Goal: Task Accomplishment & Management: Manage account settings

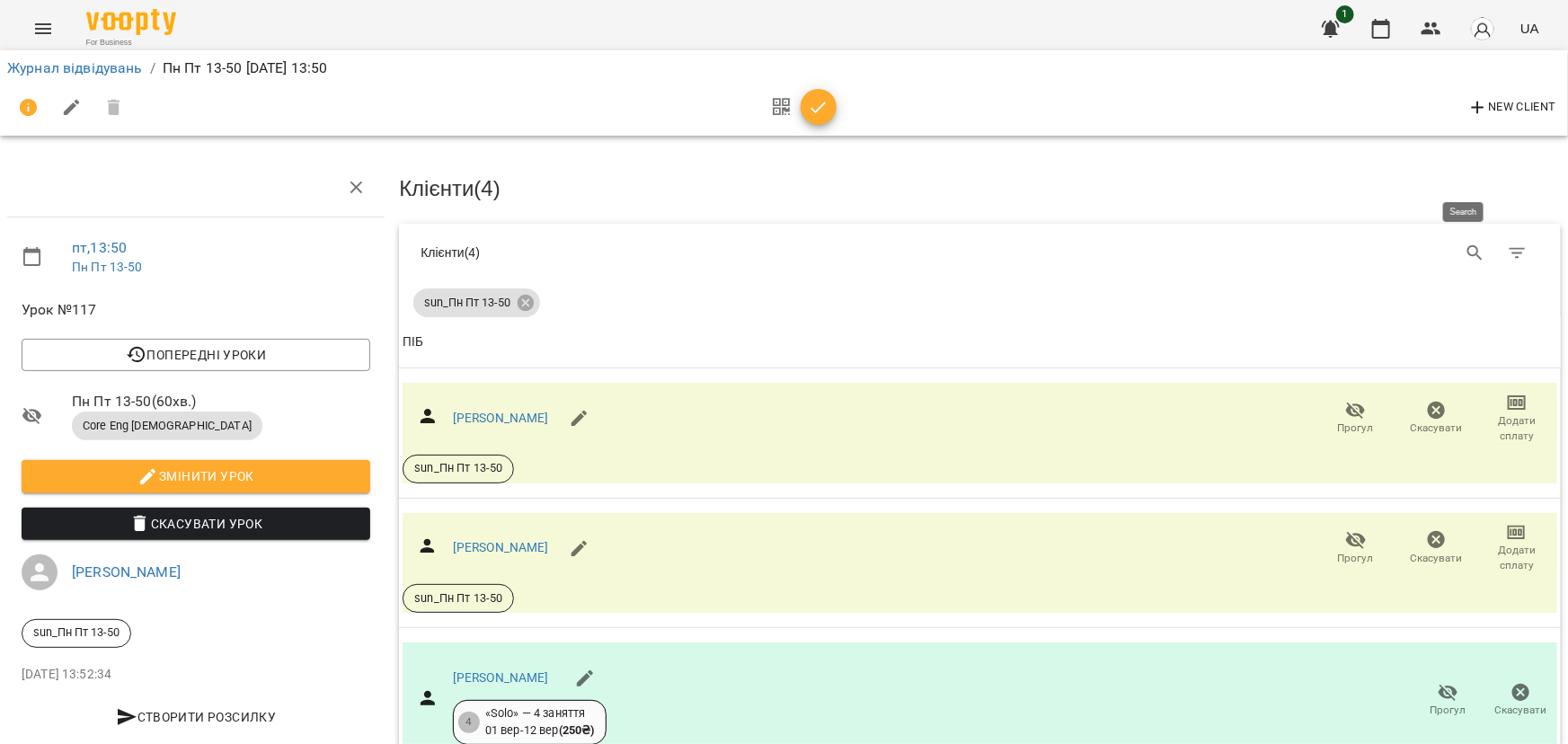
scroll to position [81, 0]
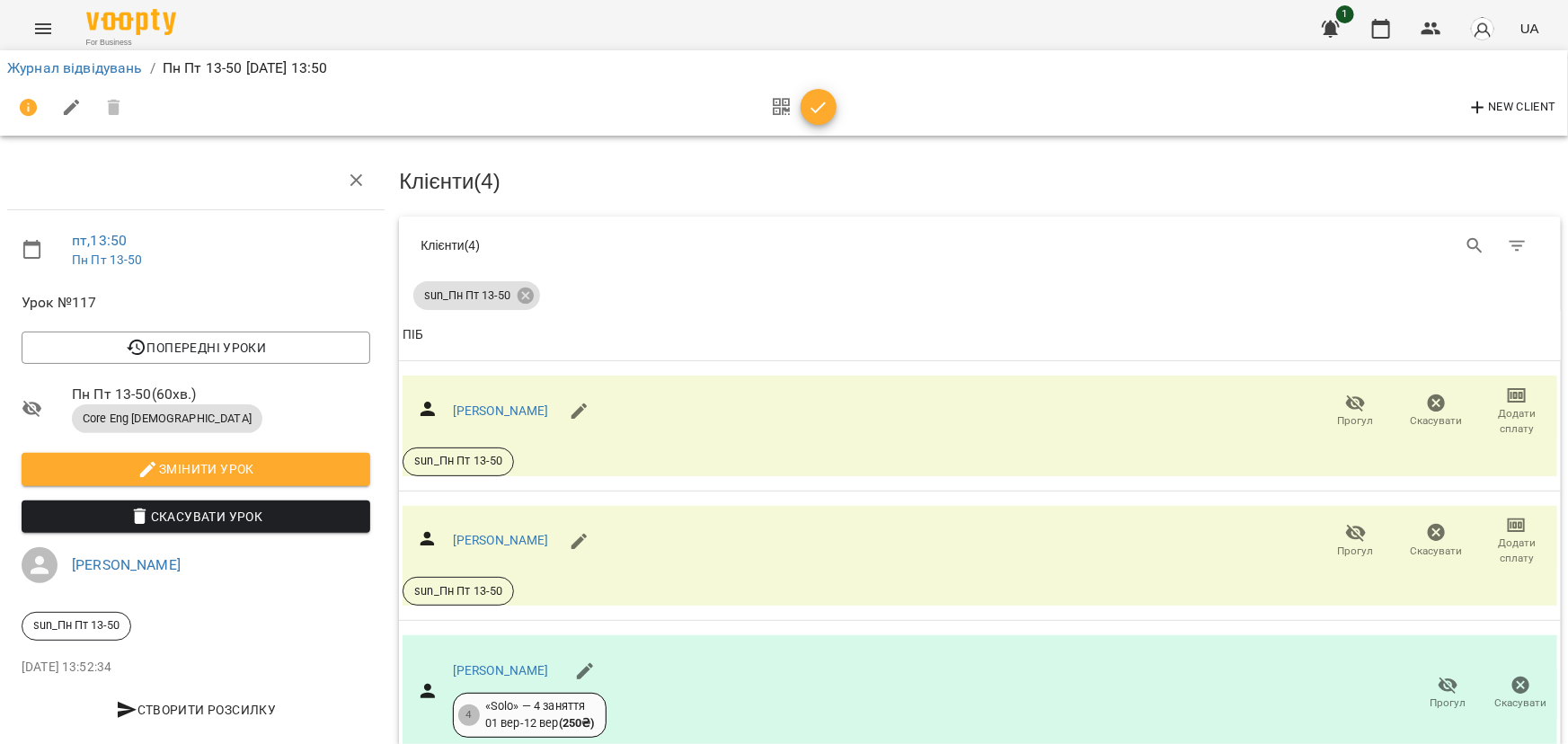
click at [822, 111] on icon "button" at bounding box center [819, 107] width 22 height 22
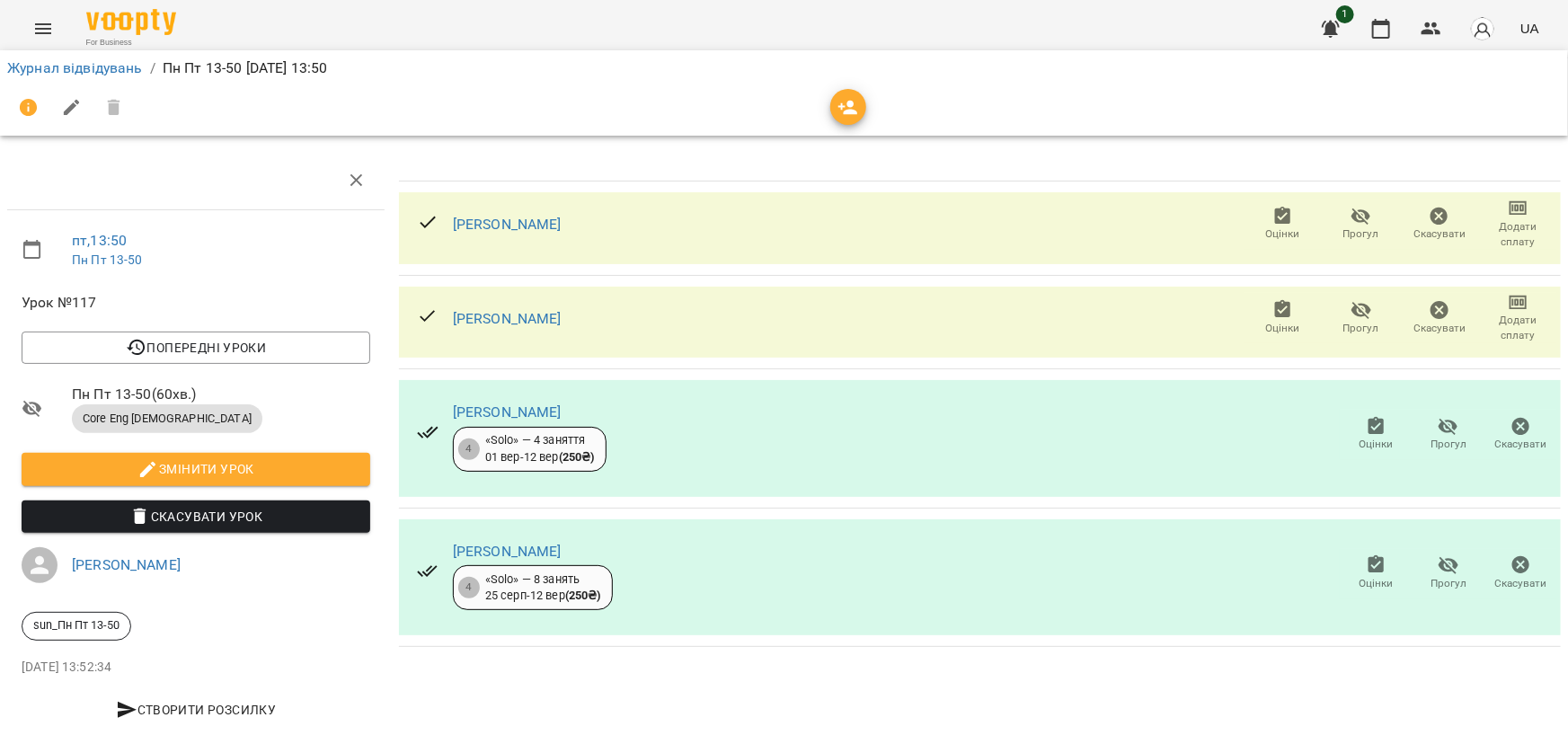
scroll to position [29, 0]
click at [562, 216] on link "[PERSON_NAME]" at bounding box center [507, 224] width 109 height 17
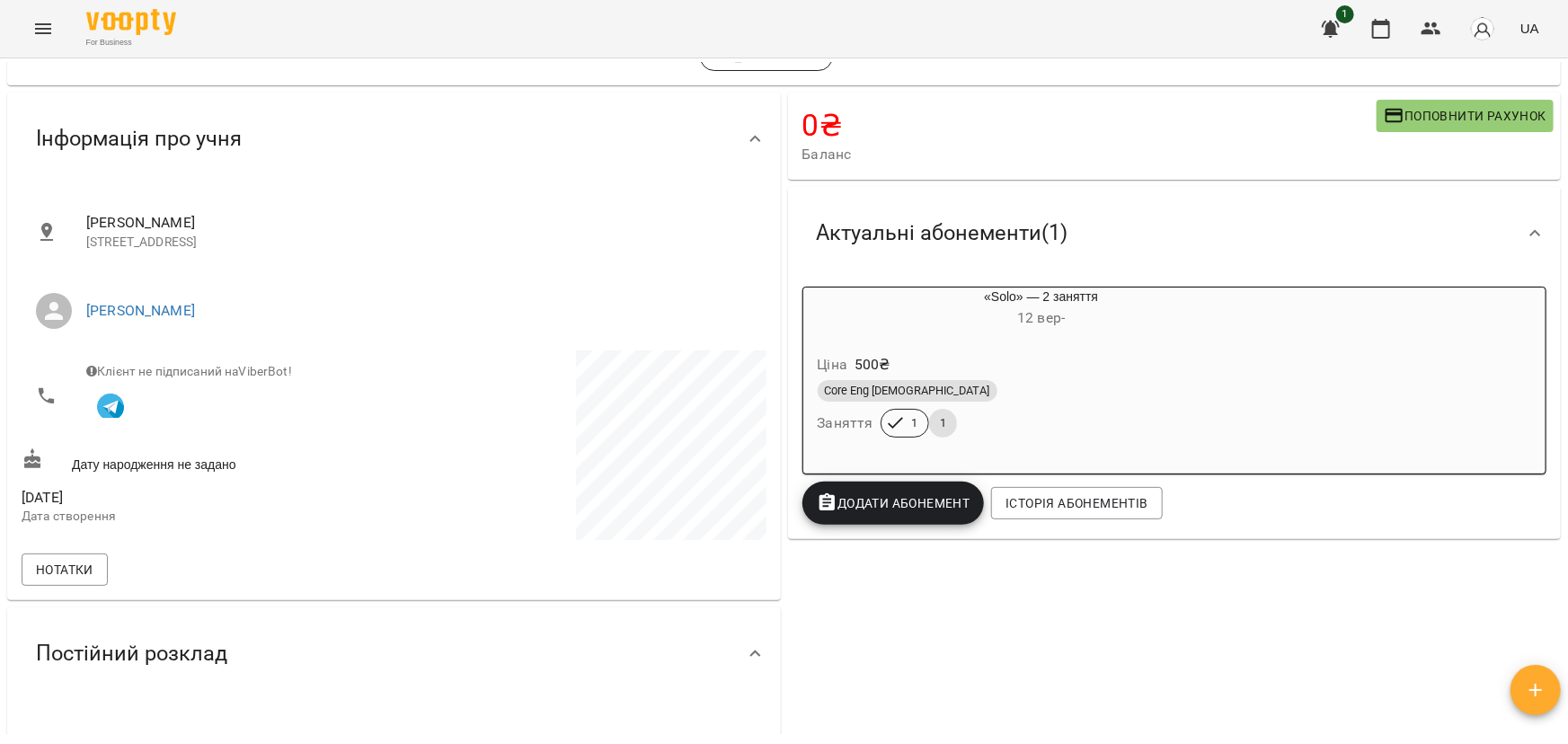
scroll to position [31, 0]
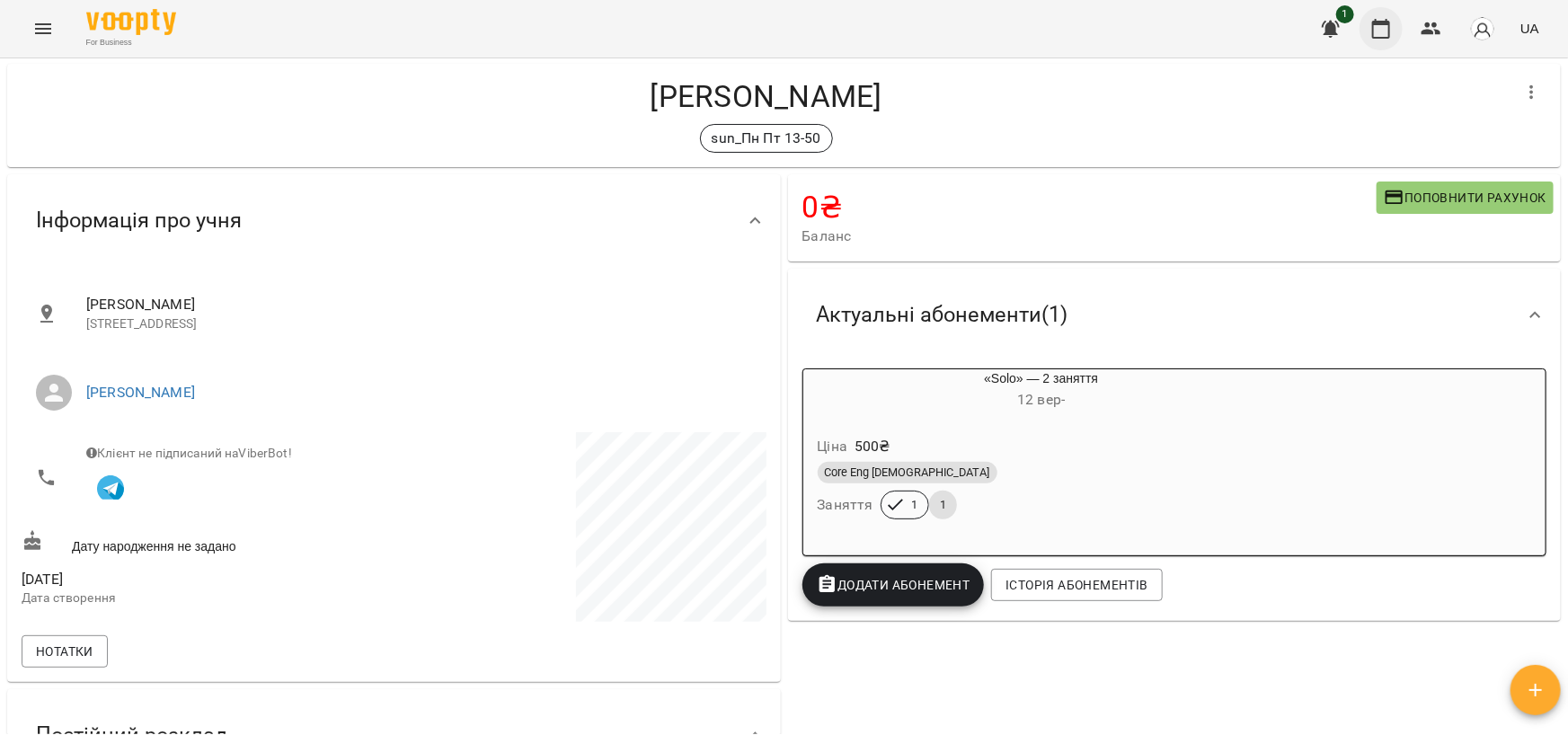
click at [1380, 25] on icon "button" at bounding box center [1380, 28] width 22 height 22
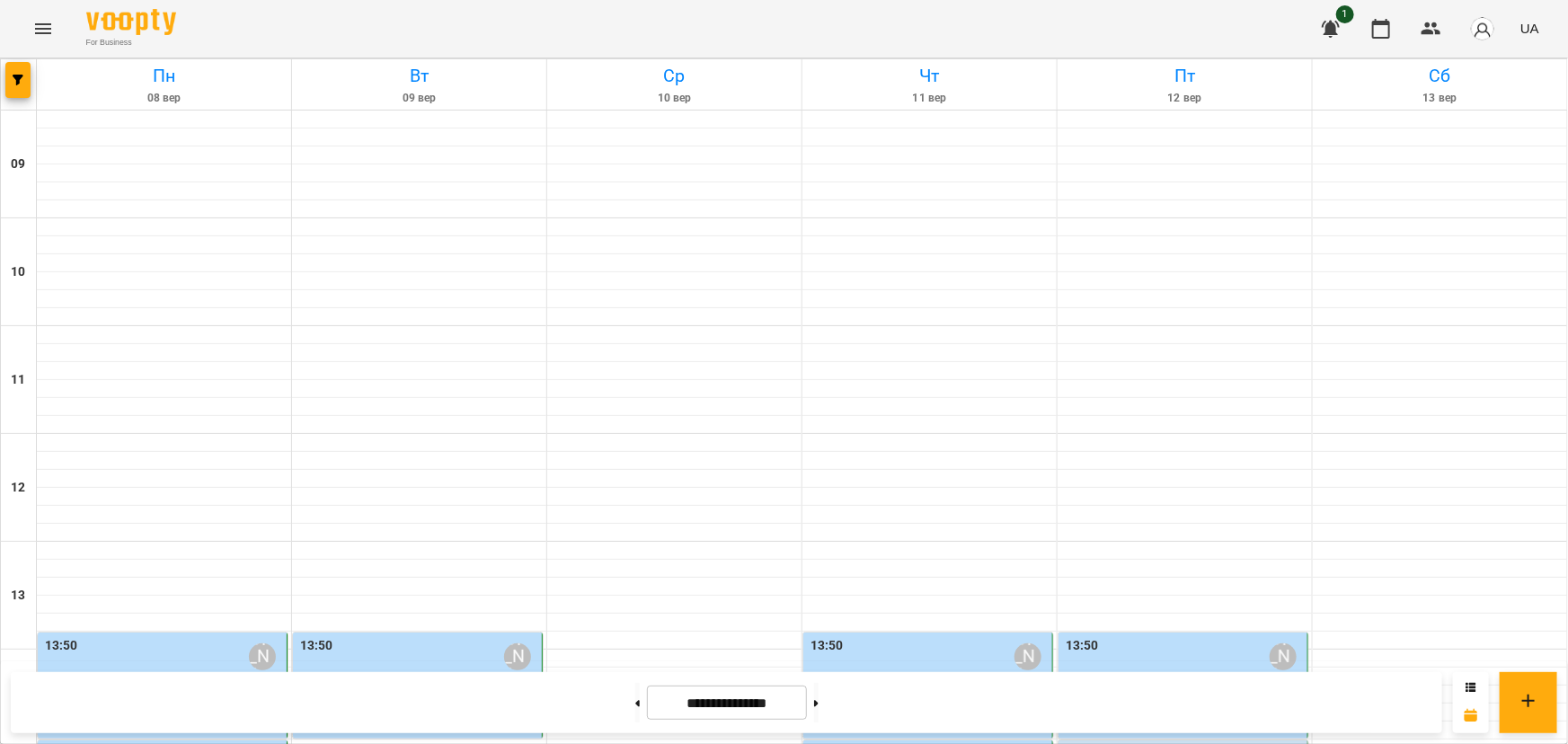
scroll to position [490, 0]
click at [1070, 636] on label "13:50" at bounding box center [1082, 645] width 33 height 20
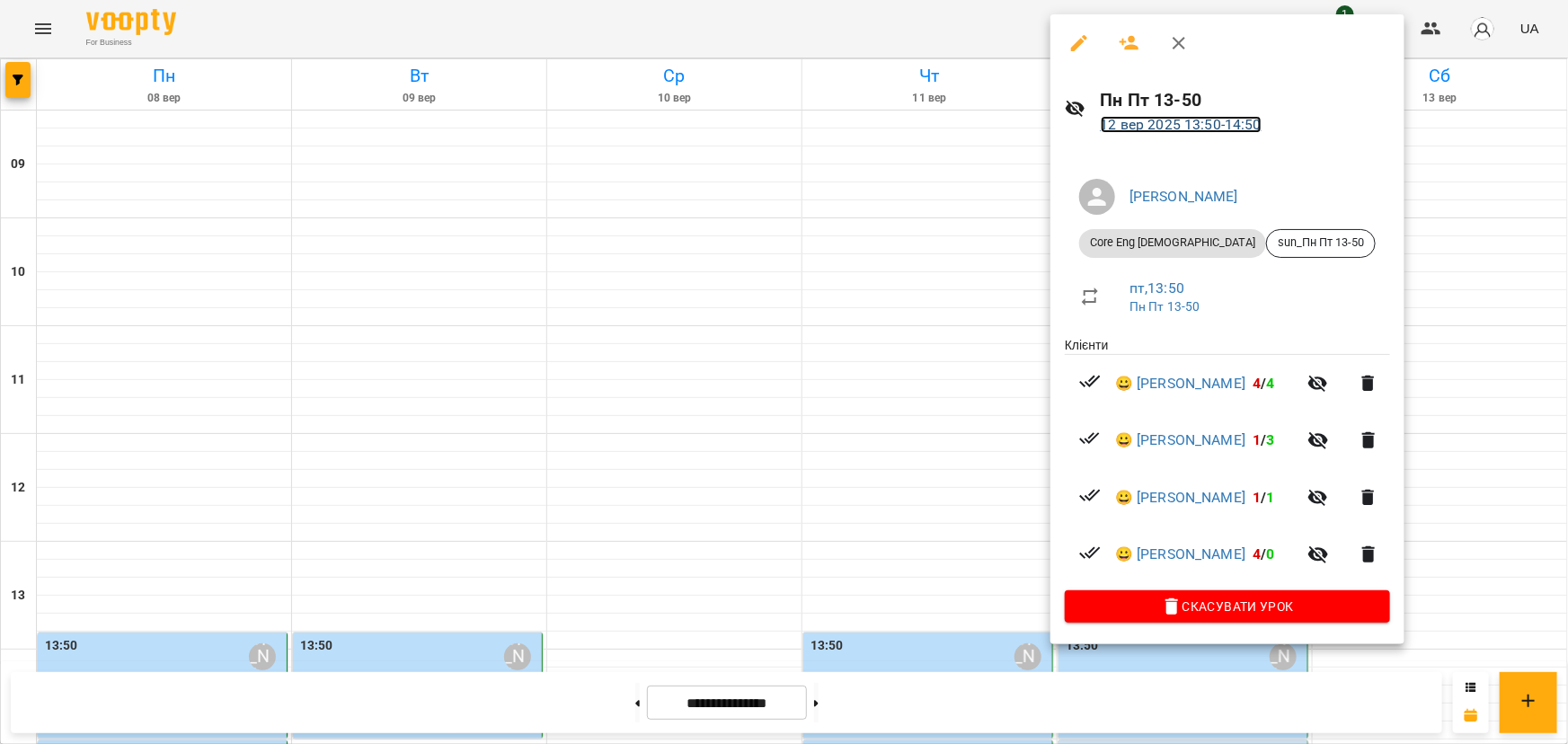
click at [1153, 126] on link "[DATE] 13:50 - 14:50" at bounding box center [1182, 125] width 161 height 17
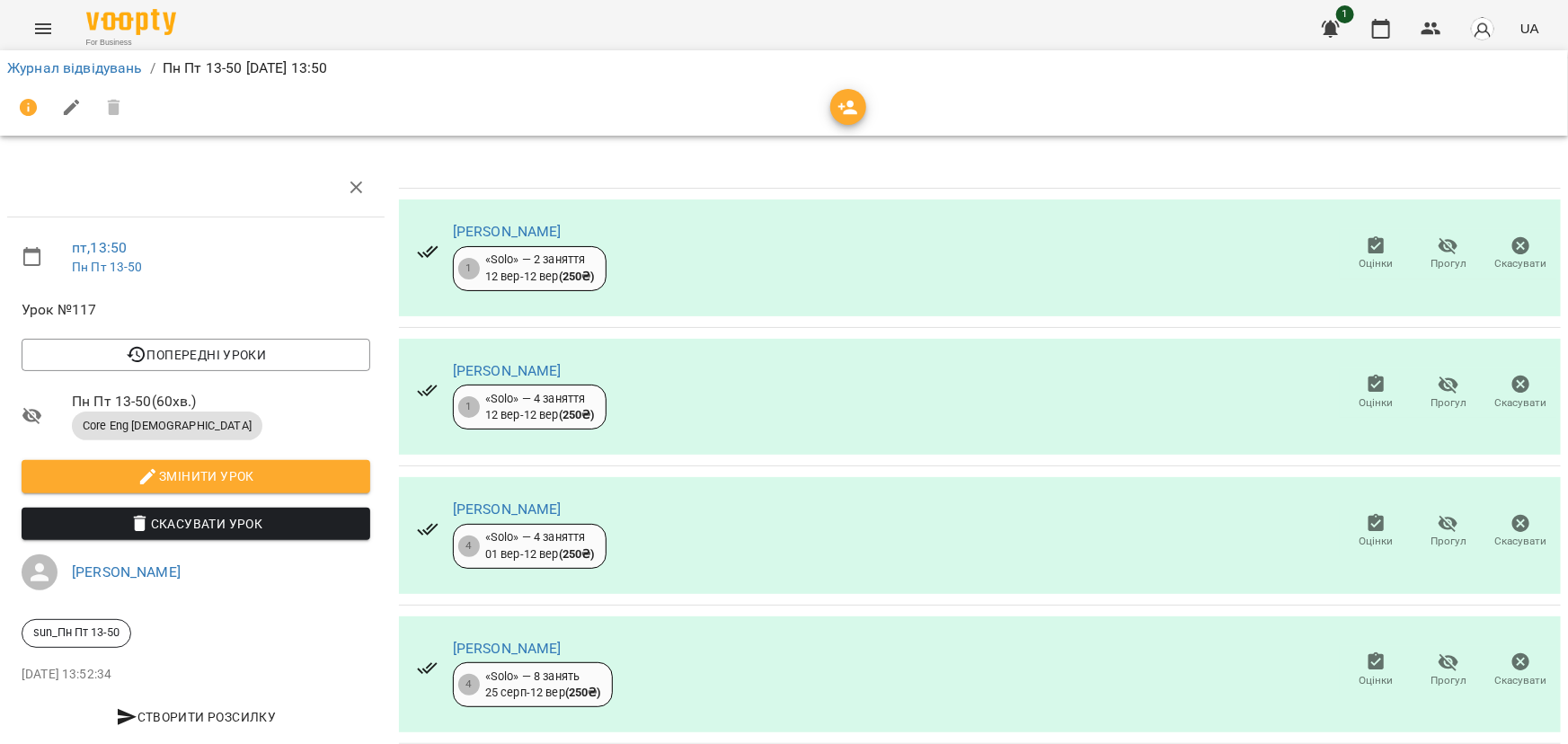
click at [1359, 258] on span "Оцінки" at bounding box center [1376, 264] width 34 height 15
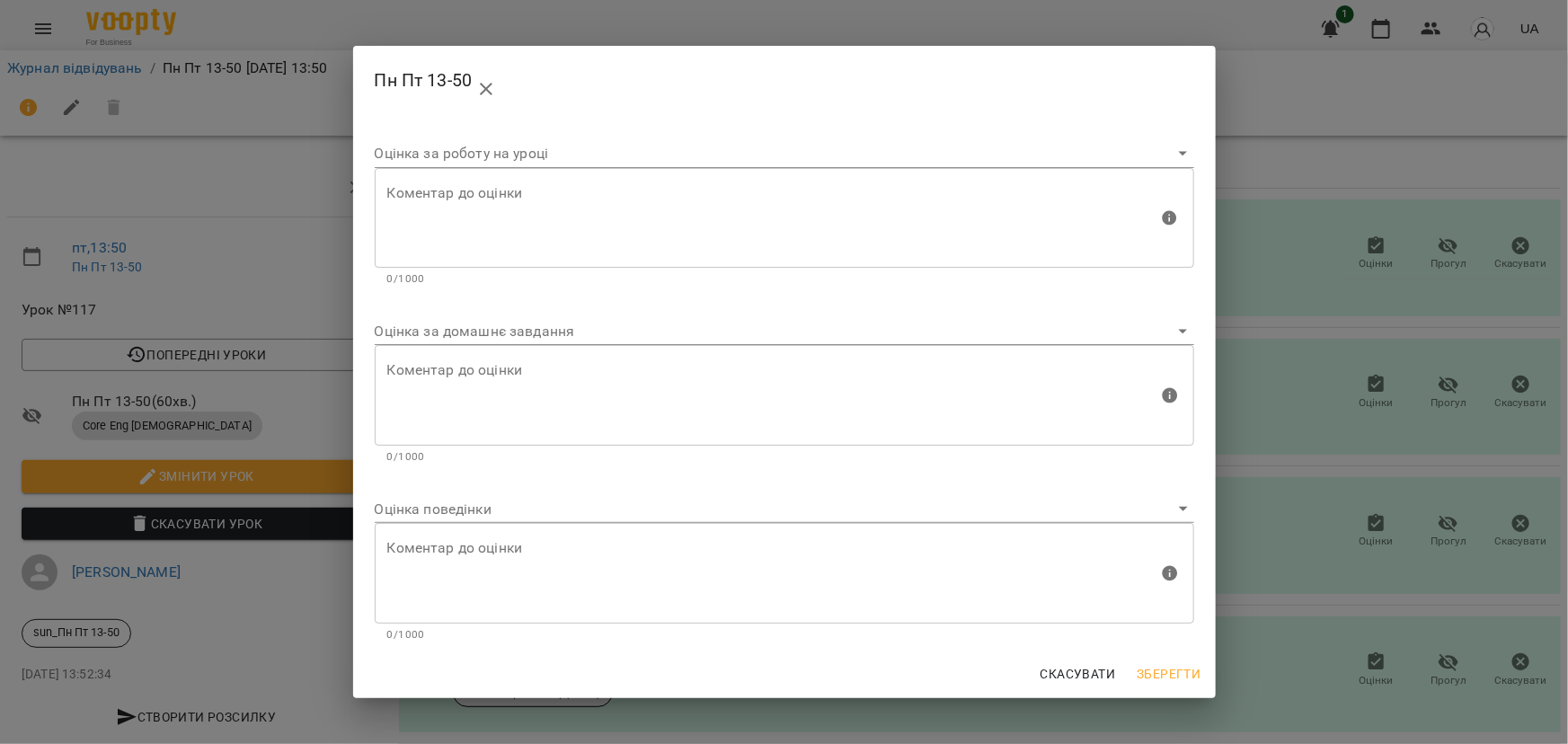
click at [452, 329] on body "For Business 1 UA Журнал відвідувань / Пн Пт 13-50 [DATE] 13:50 пт , 13:50 Пн П…" at bounding box center [784, 377] width 1568 height 755
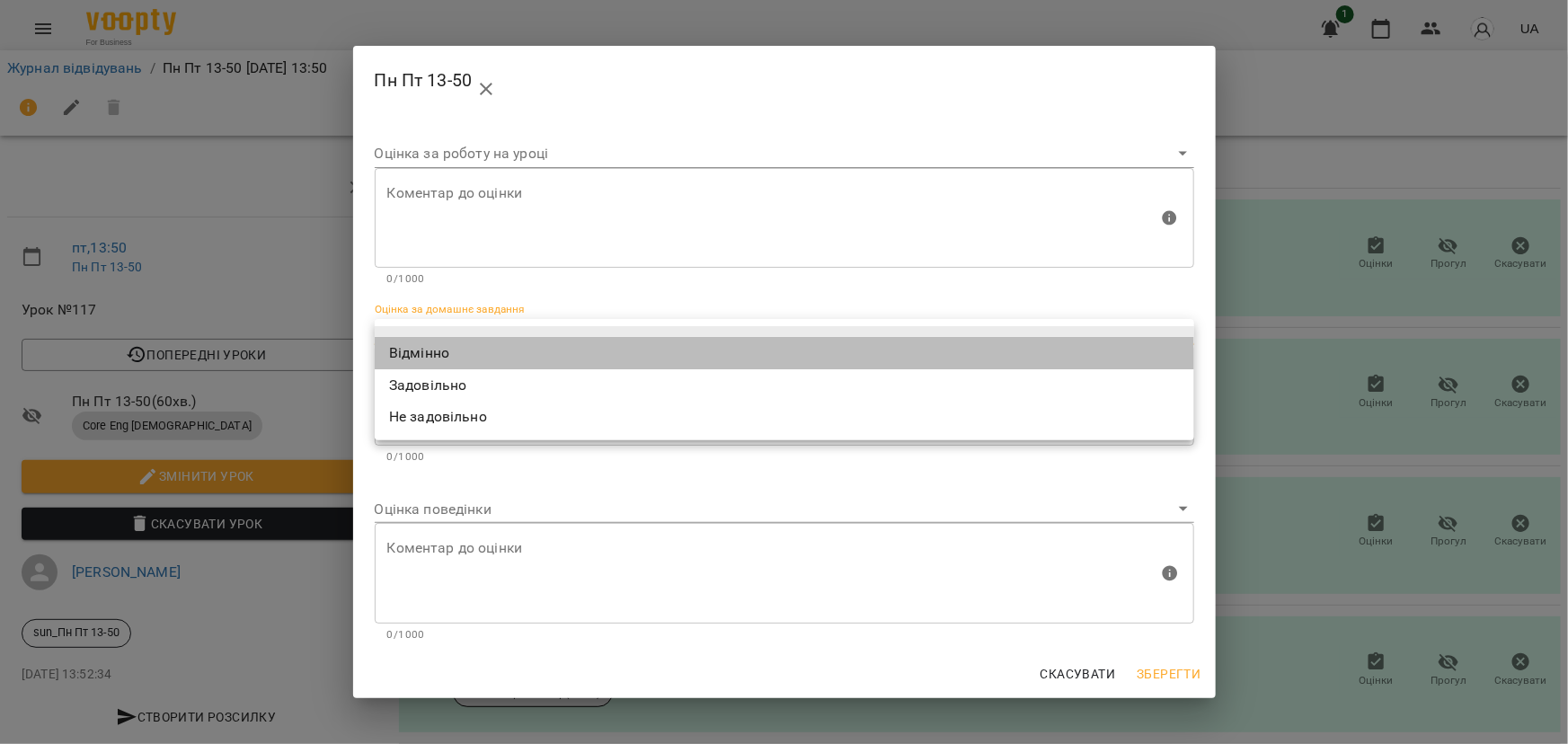
click at [420, 350] on li "Відмінно" at bounding box center [785, 353] width 820 height 32
type input "*********"
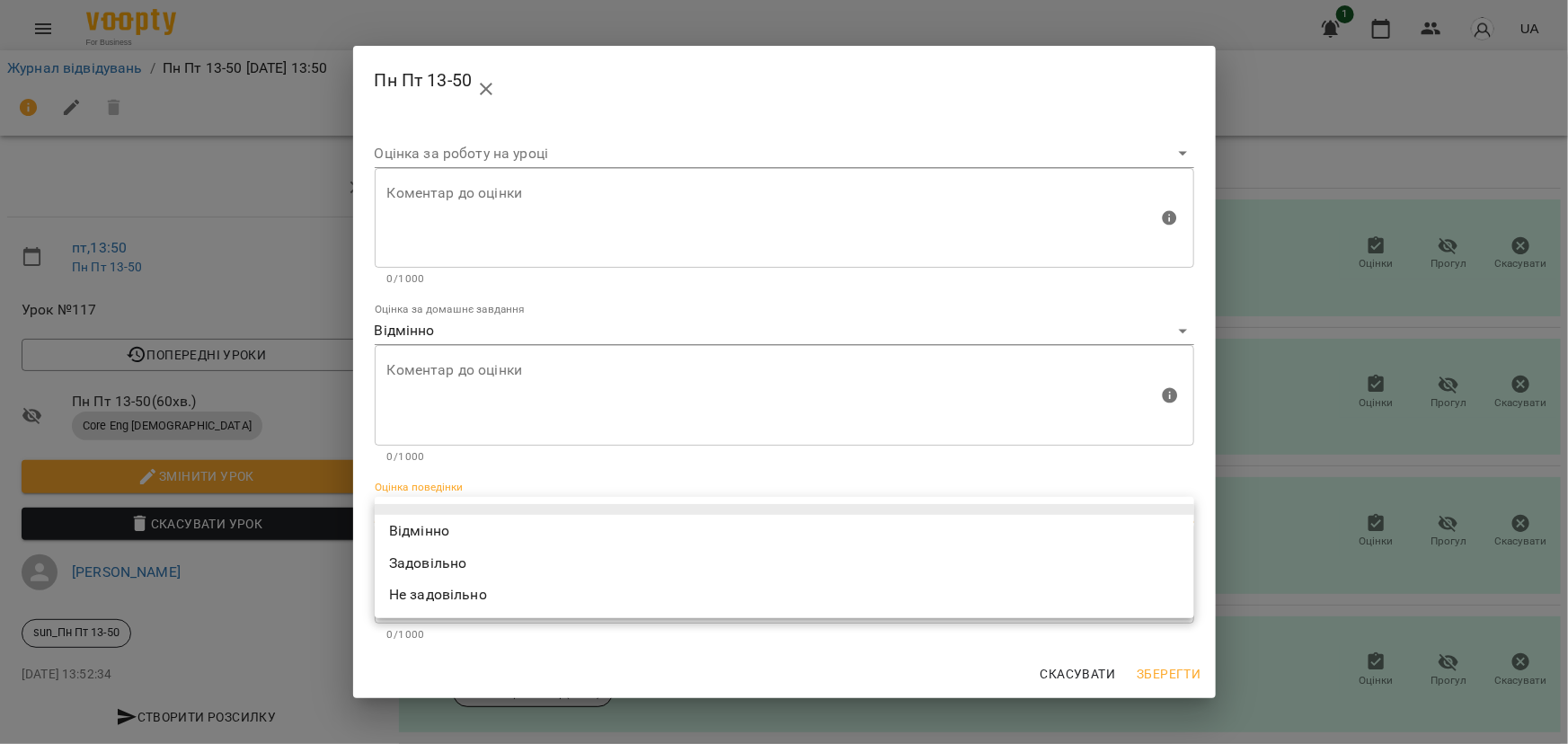
click at [407, 507] on body "For Business 1 UA Журнал відвідувань / Пн Пт 13-50 [DATE] 13:50 пт , 13:50 Пн П…" at bounding box center [784, 377] width 1568 height 755
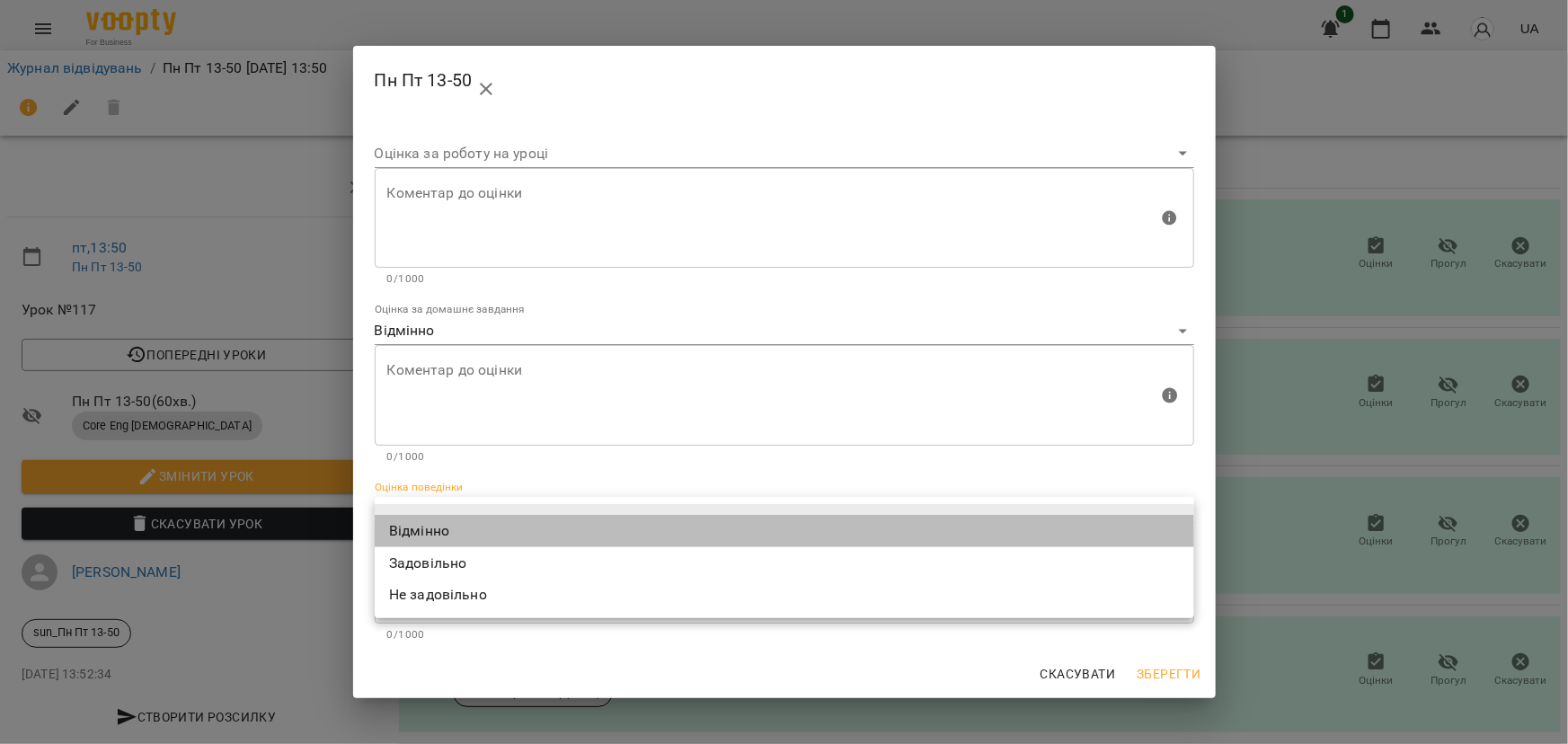
click at [419, 537] on li "Відмінно" at bounding box center [785, 531] width 820 height 32
type input "*********"
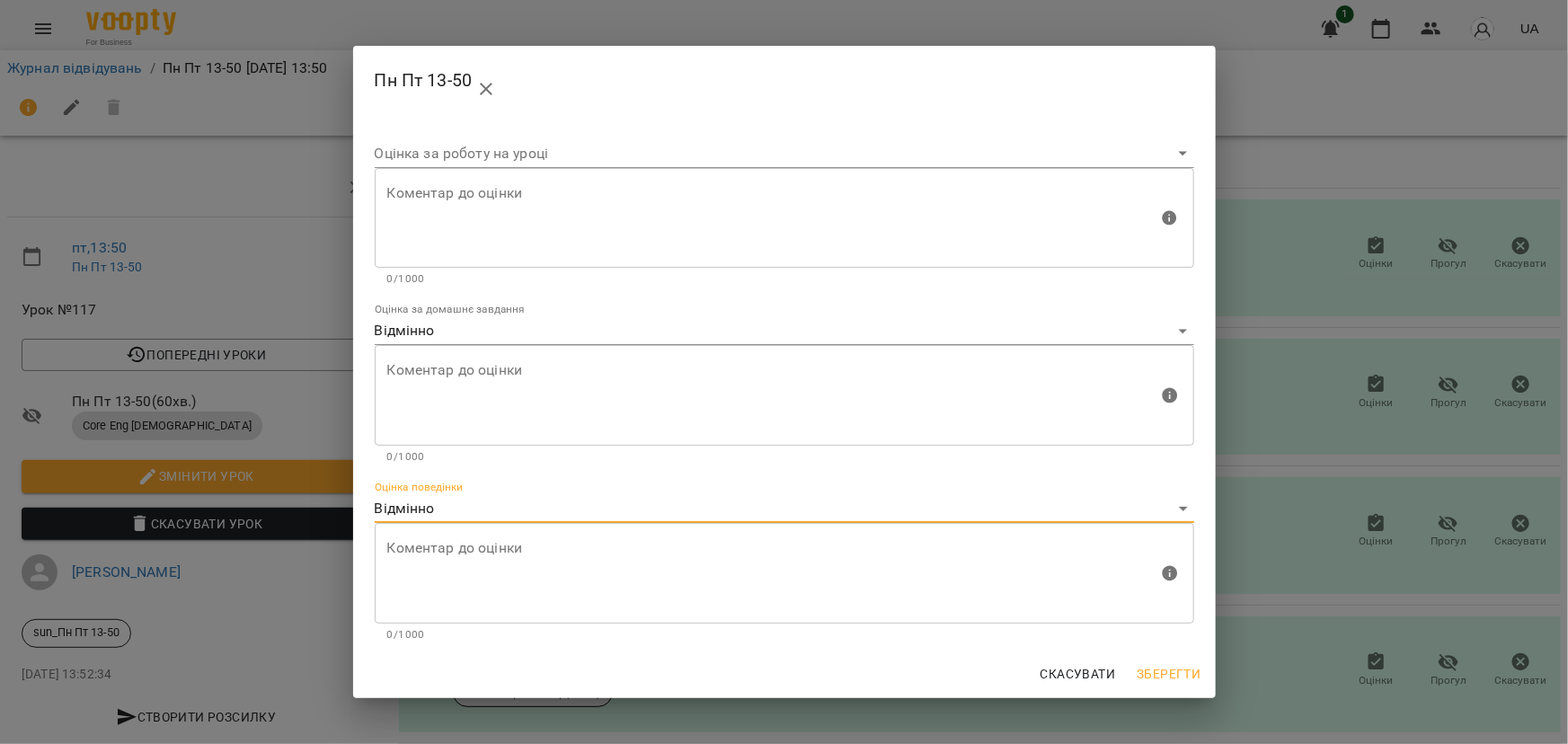
click at [1176, 670] on span "Зберегти" at bounding box center [1168, 674] width 64 height 22
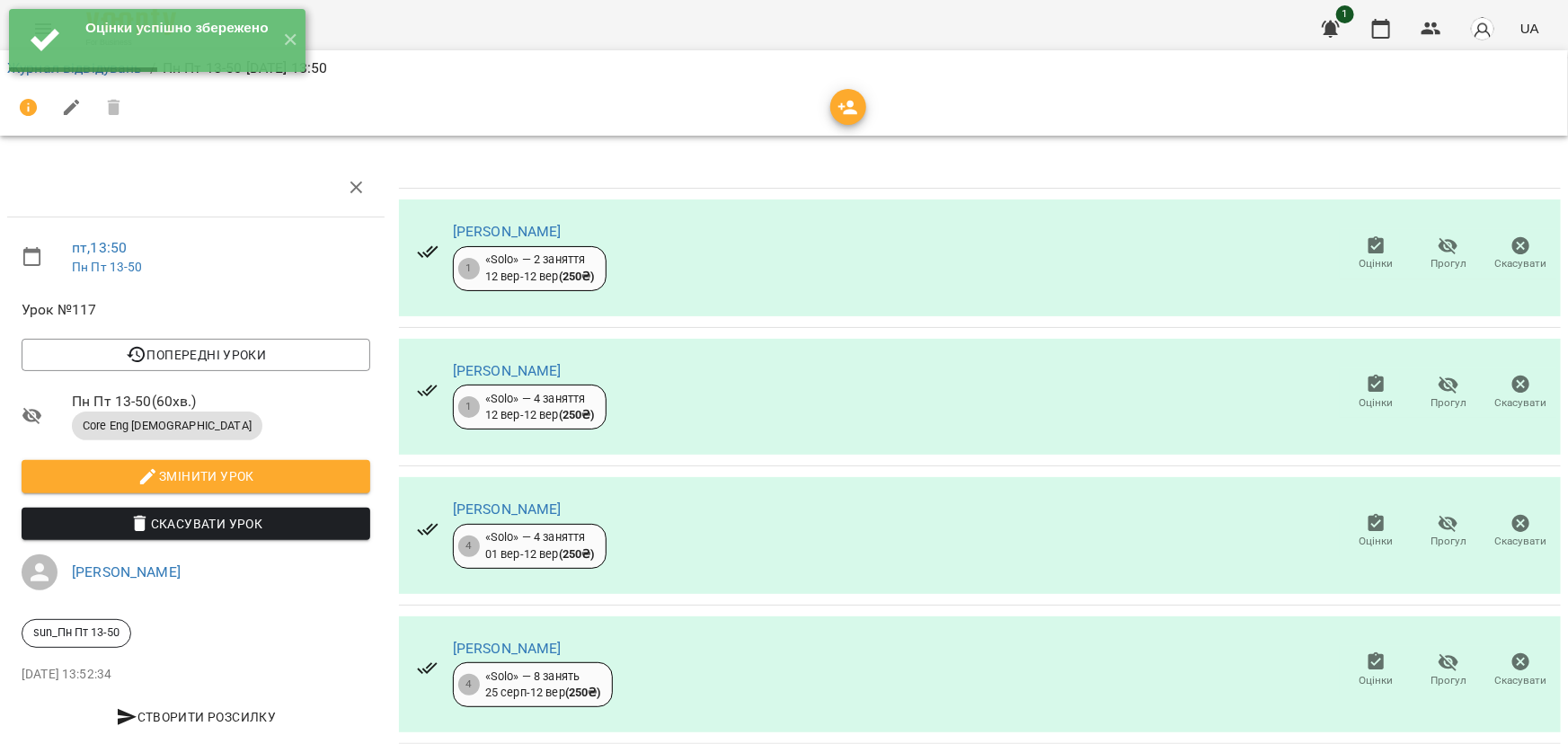
click at [1370, 383] on icon "button" at bounding box center [1376, 384] width 16 height 18
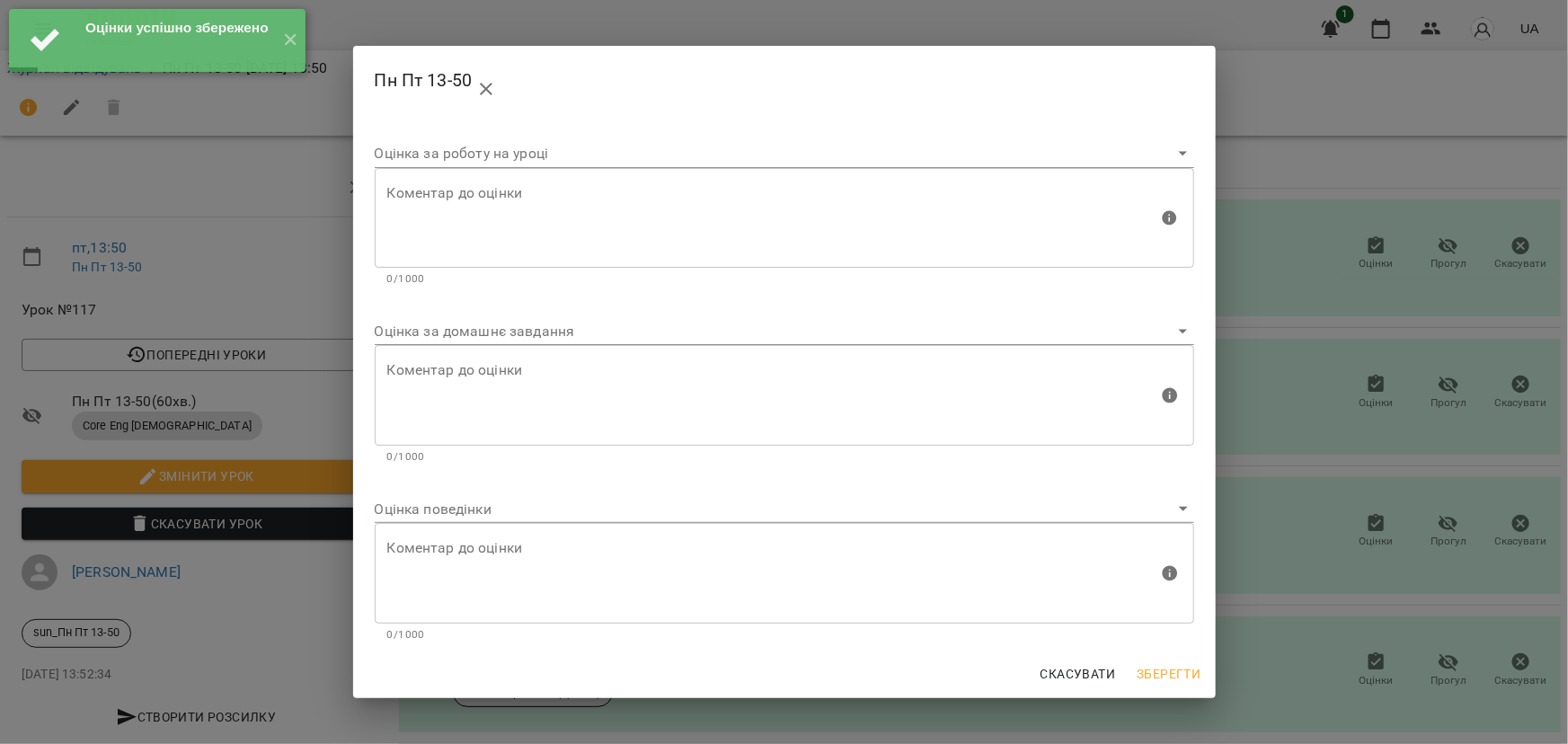
click at [417, 331] on body "Оцінки успішно збережено ✕ For Business 1 UA Журнал відвідувань / Пн Пт 13-50 […" at bounding box center [784, 377] width 1568 height 755
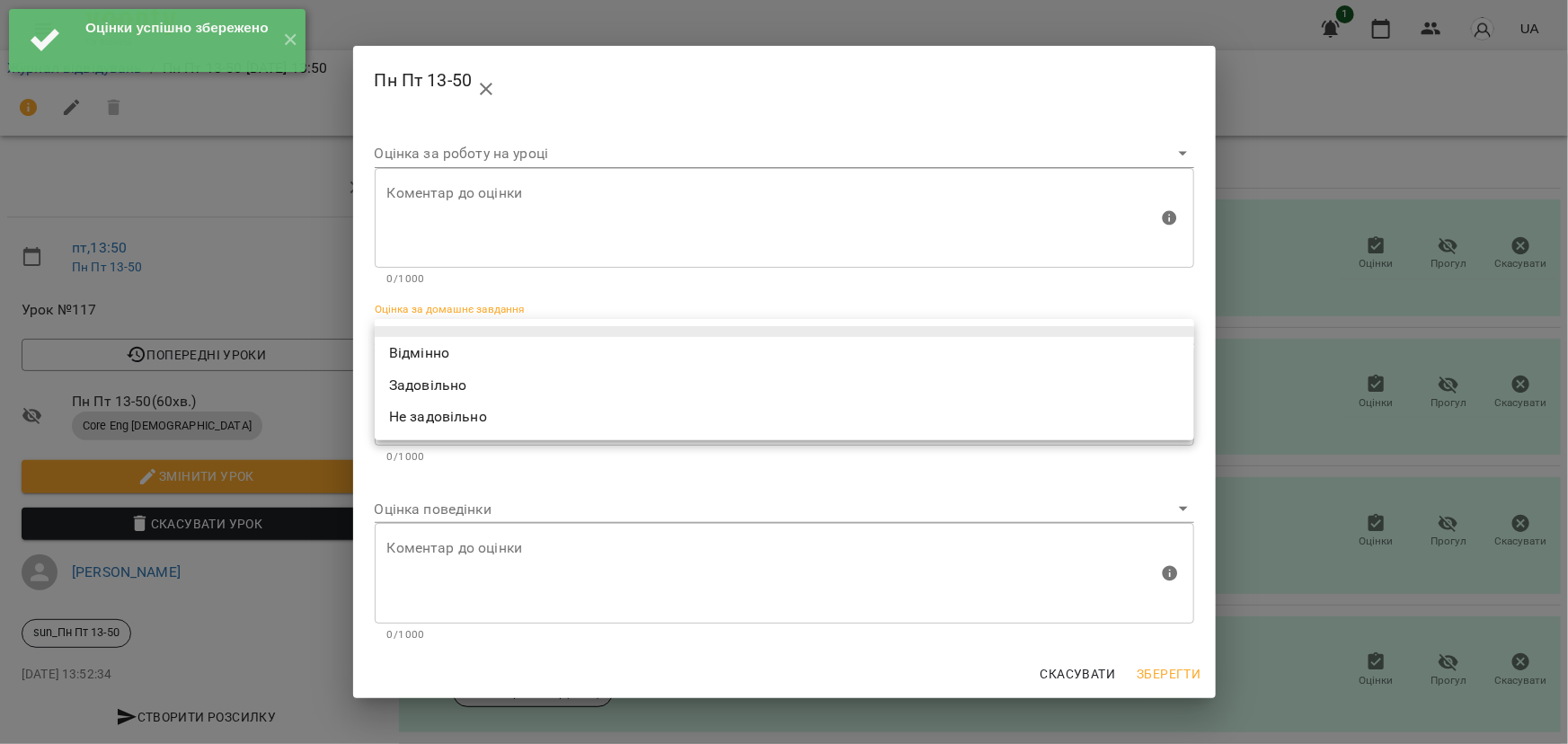
click at [420, 358] on li "Відмінно" at bounding box center [785, 353] width 820 height 32
type input "*********"
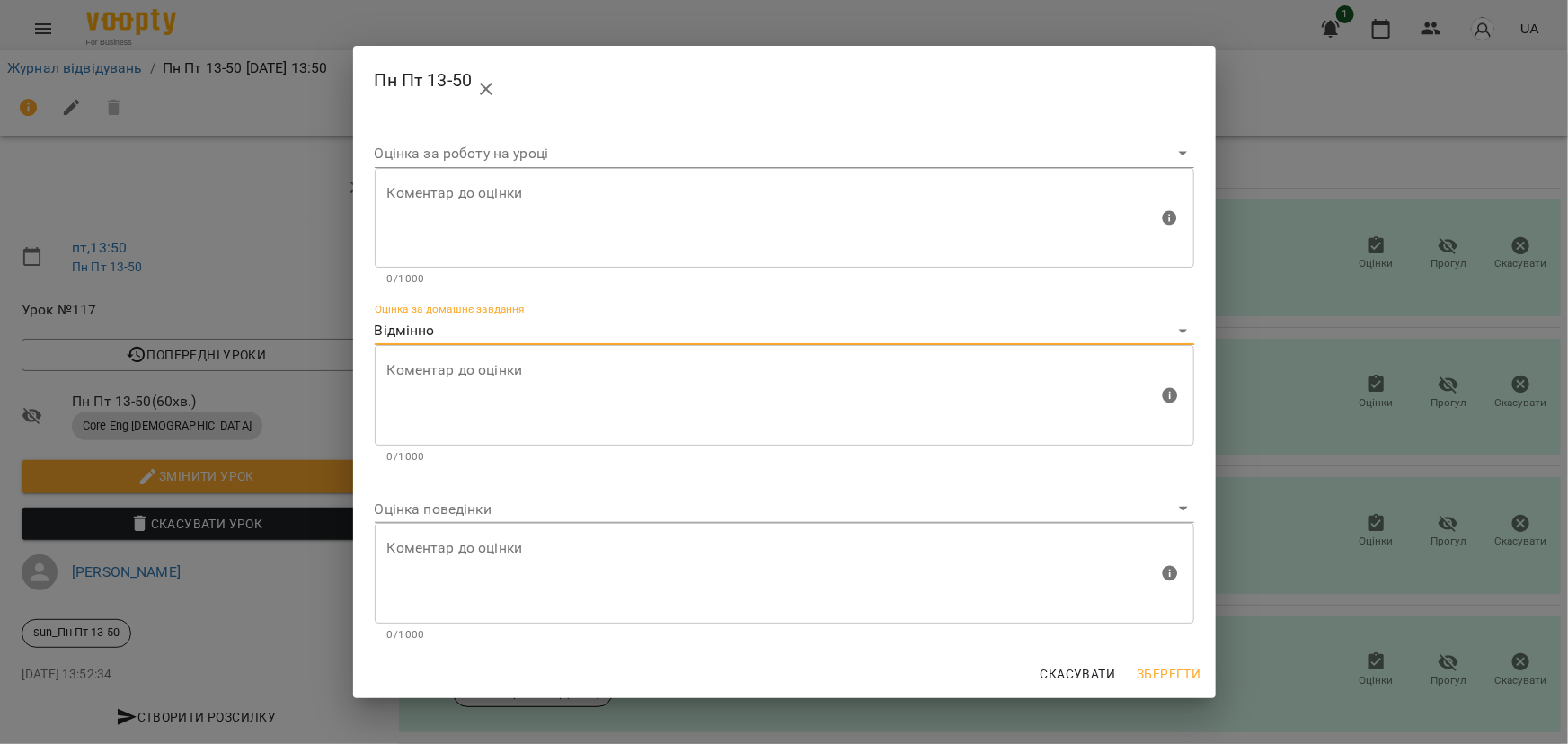
click at [411, 515] on body "For Business 1 UA Журнал відвідувань / Пн Пт 13-50 [DATE] 13:50 пт , 13:50 Пн П…" at bounding box center [784, 377] width 1568 height 755
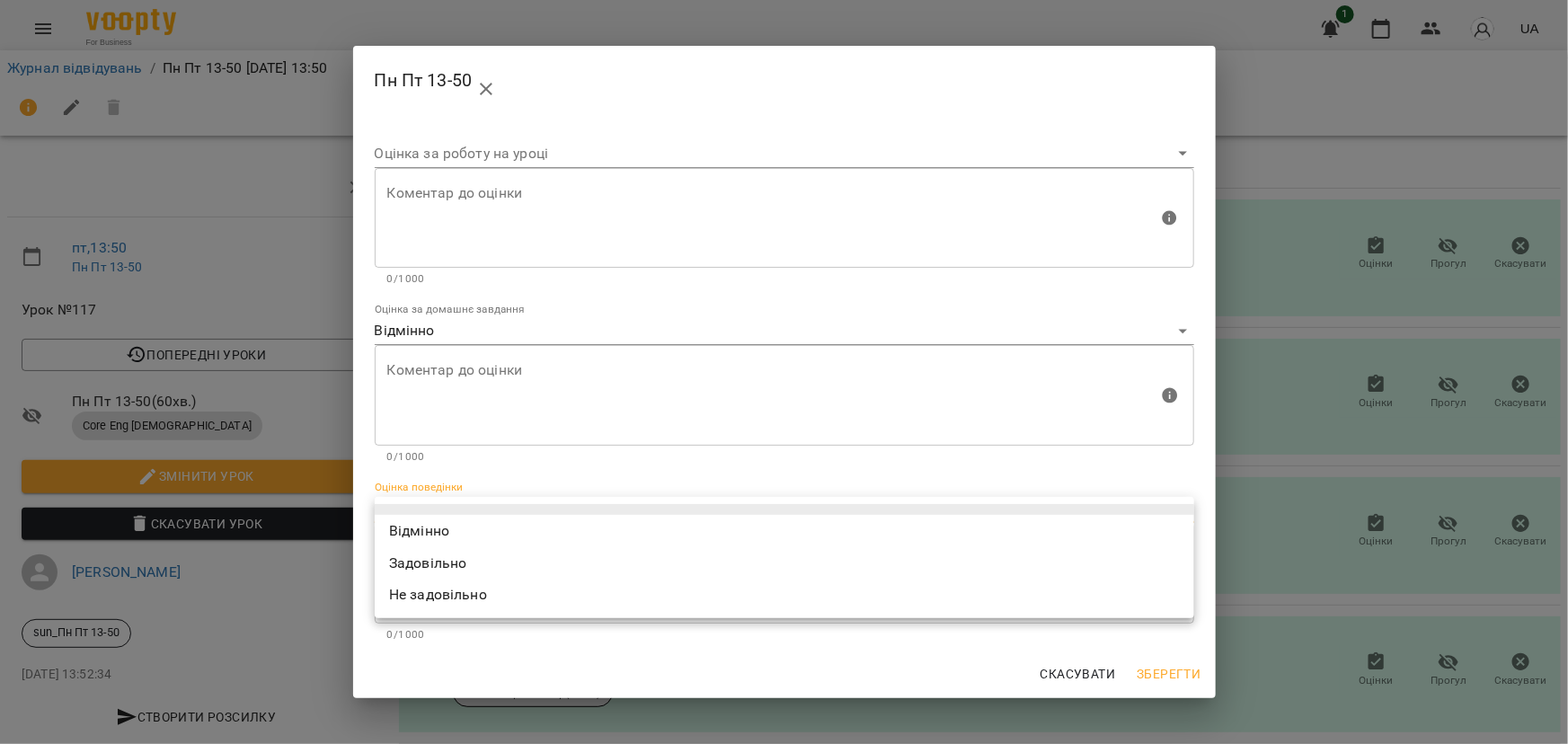
click at [411, 524] on li "Відмінно" at bounding box center [785, 531] width 820 height 32
type input "*********"
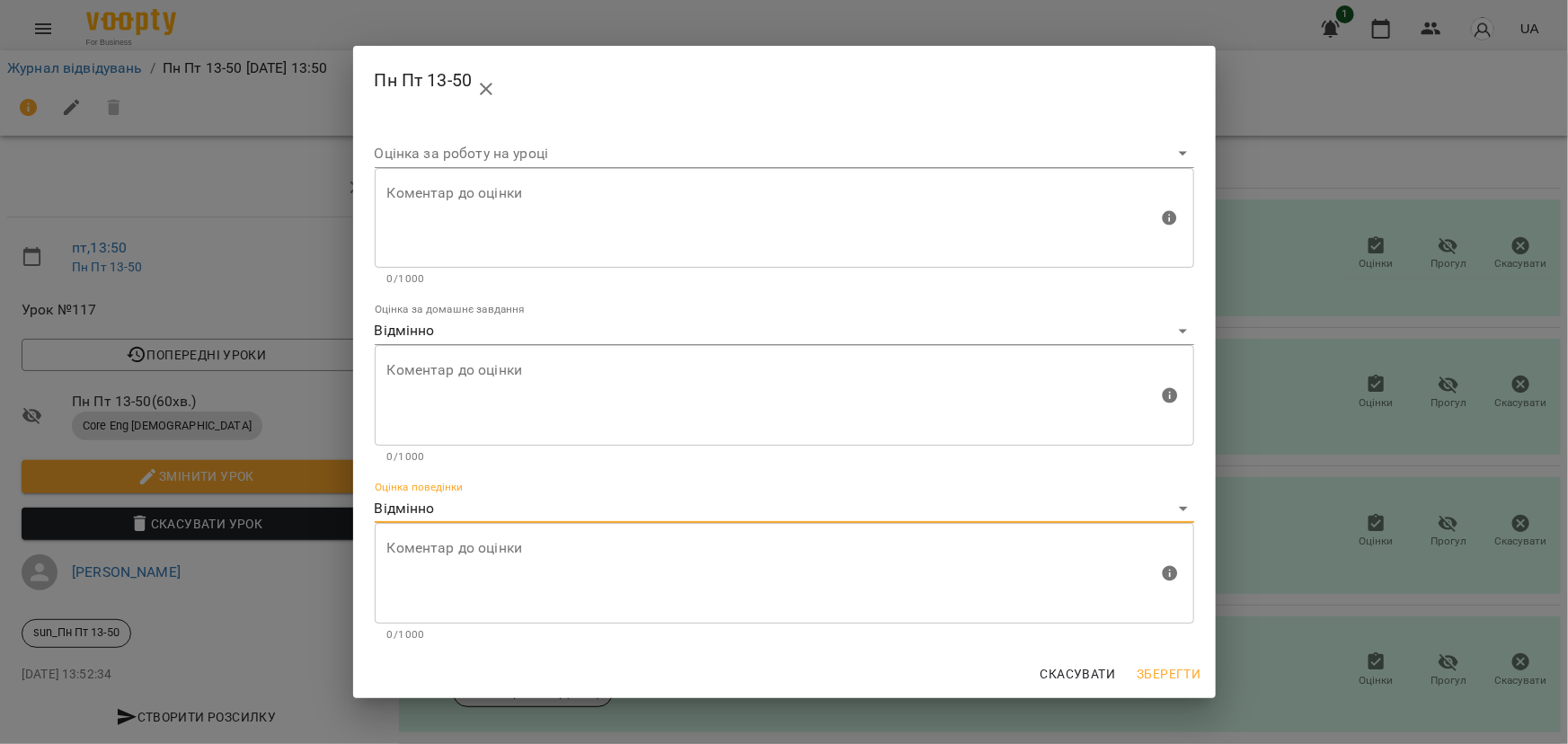
click at [1143, 668] on span "Зберегти" at bounding box center [1168, 674] width 64 height 22
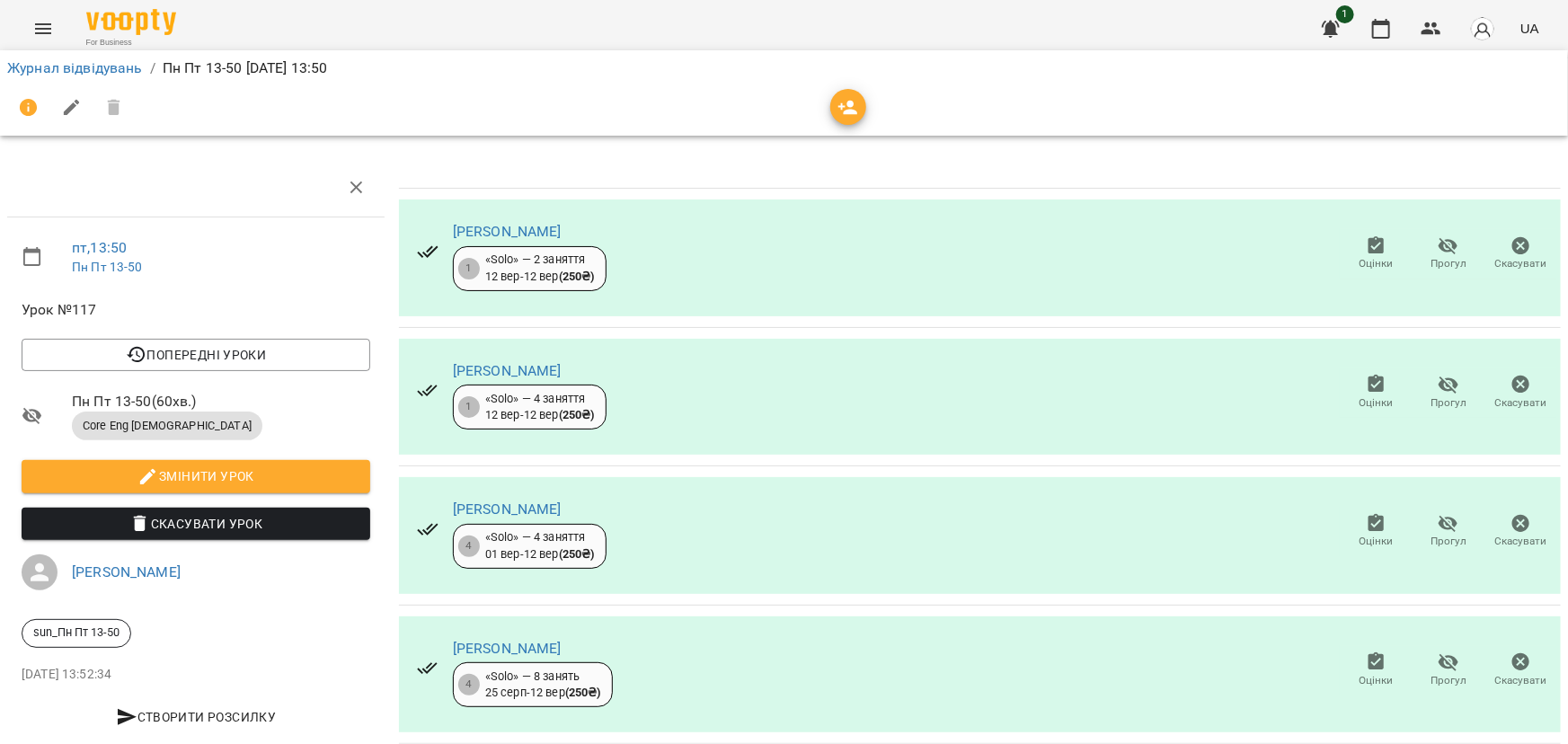
click at [1366, 524] on icon "button" at bounding box center [1377, 524] width 22 height 22
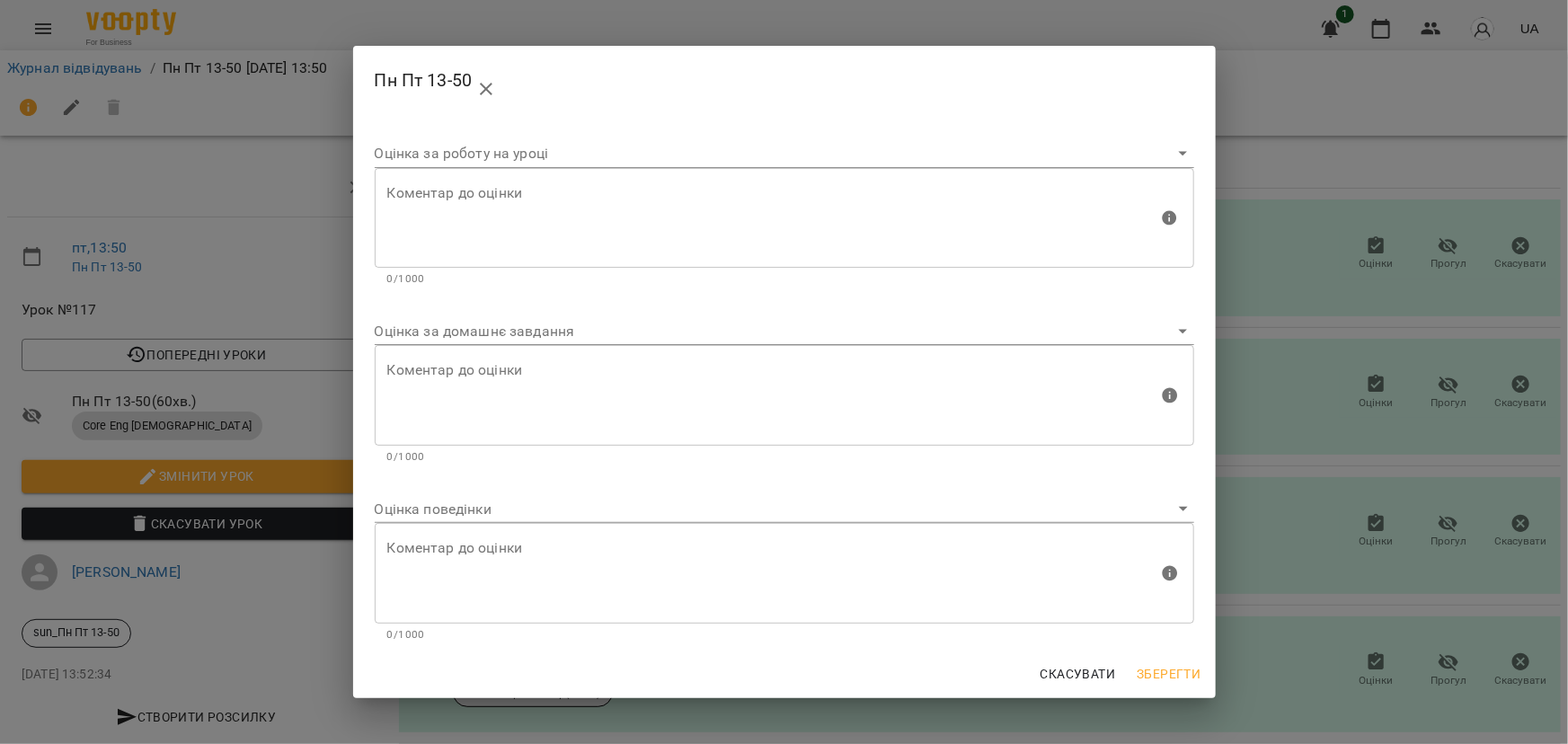
click at [481, 338] on body "For Business 1 UA Журнал відвідувань / Пн Пт 13-50 [DATE] 13:50 пт , 13:50 Пн П…" at bounding box center [784, 377] width 1568 height 755
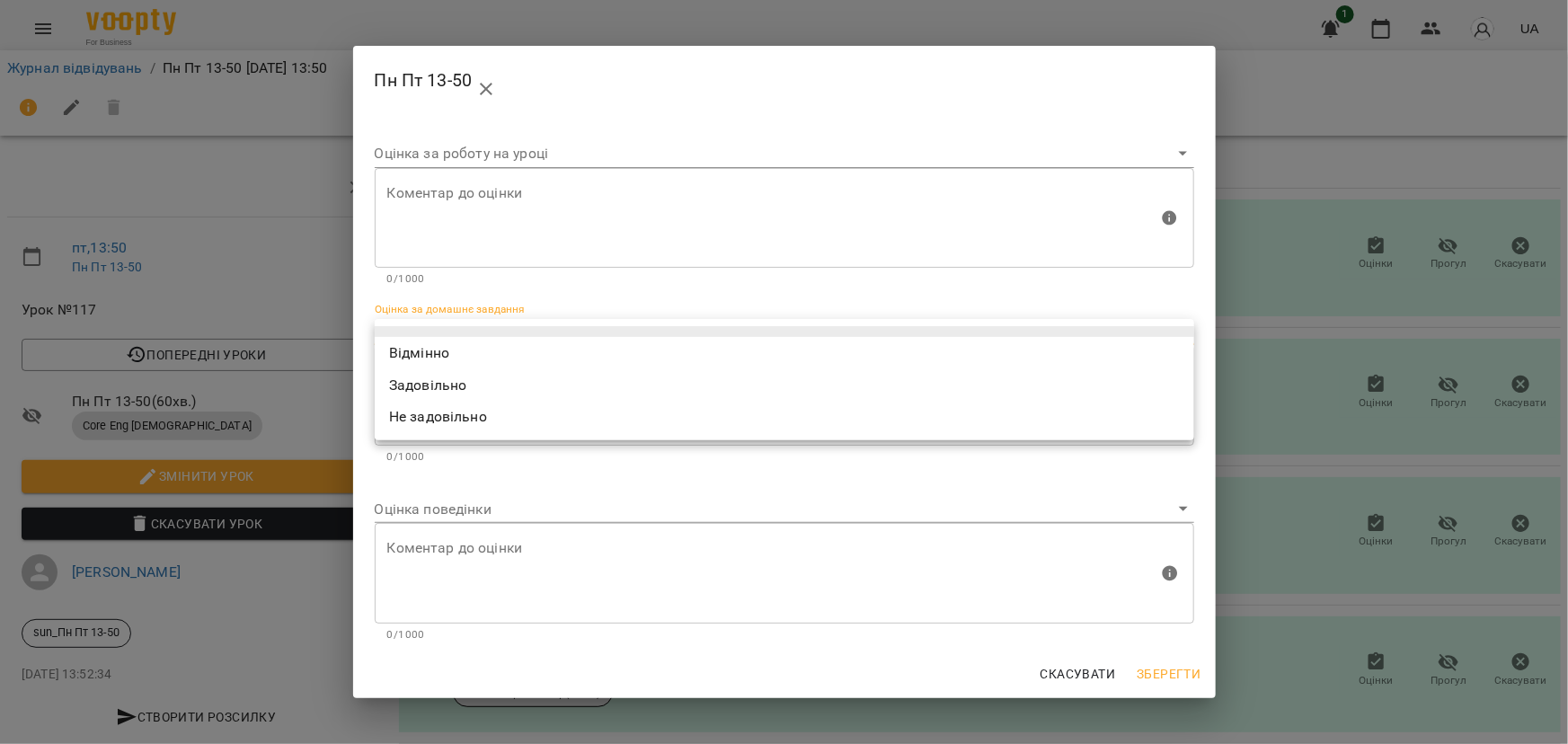
click at [449, 370] on li "Задовільно" at bounding box center [785, 386] width 820 height 32
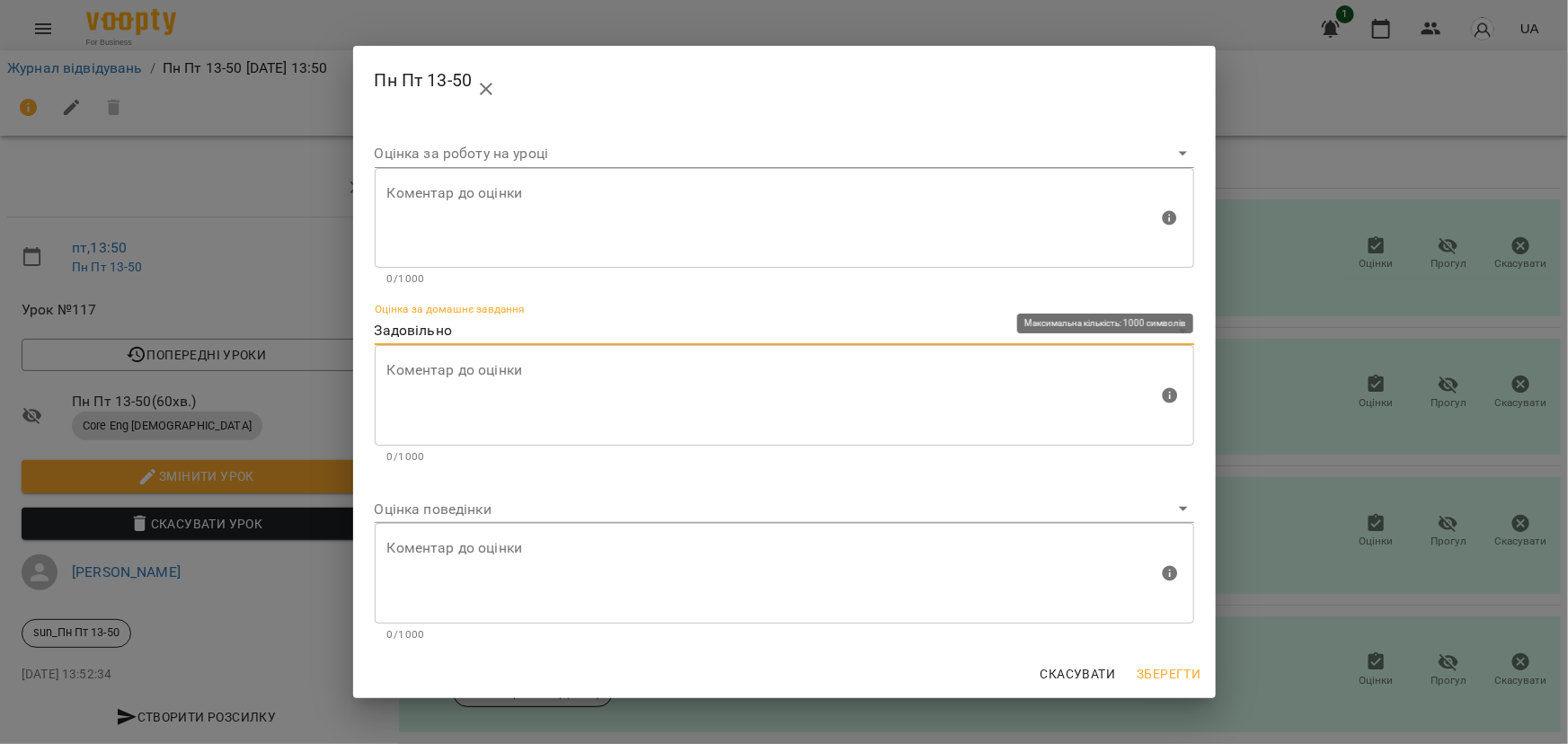
click at [423, 334] on body "For Business 1 UA Журнал відвідувань / Пн Пт 13-50 [DATE] 13:50 пт , 13:50 Пн П…" at bounding box center [784, 377] width 1568 height 755
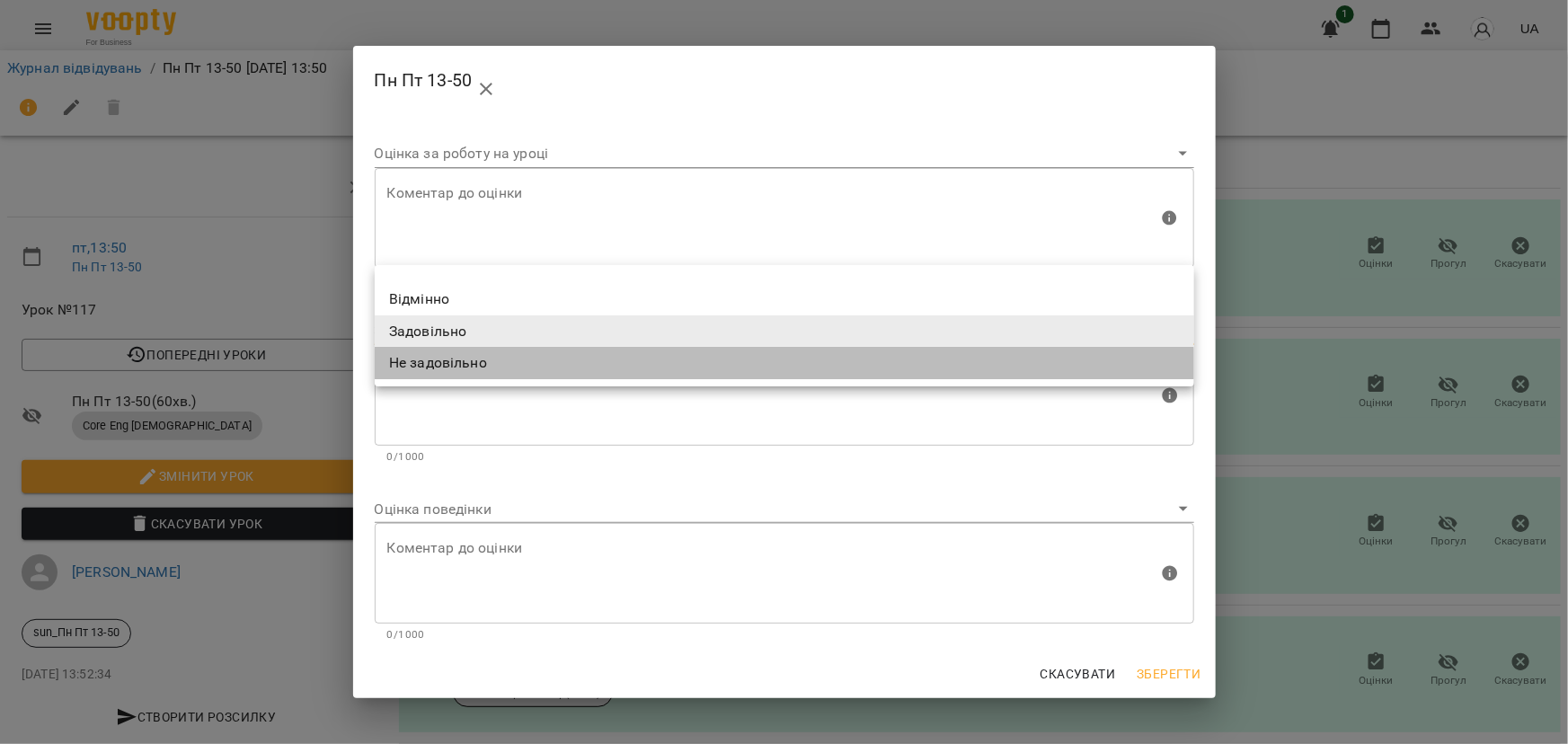
click at [424, 352] on li "Не задовільно" at bounding box center [785, 363] width 820 height 32
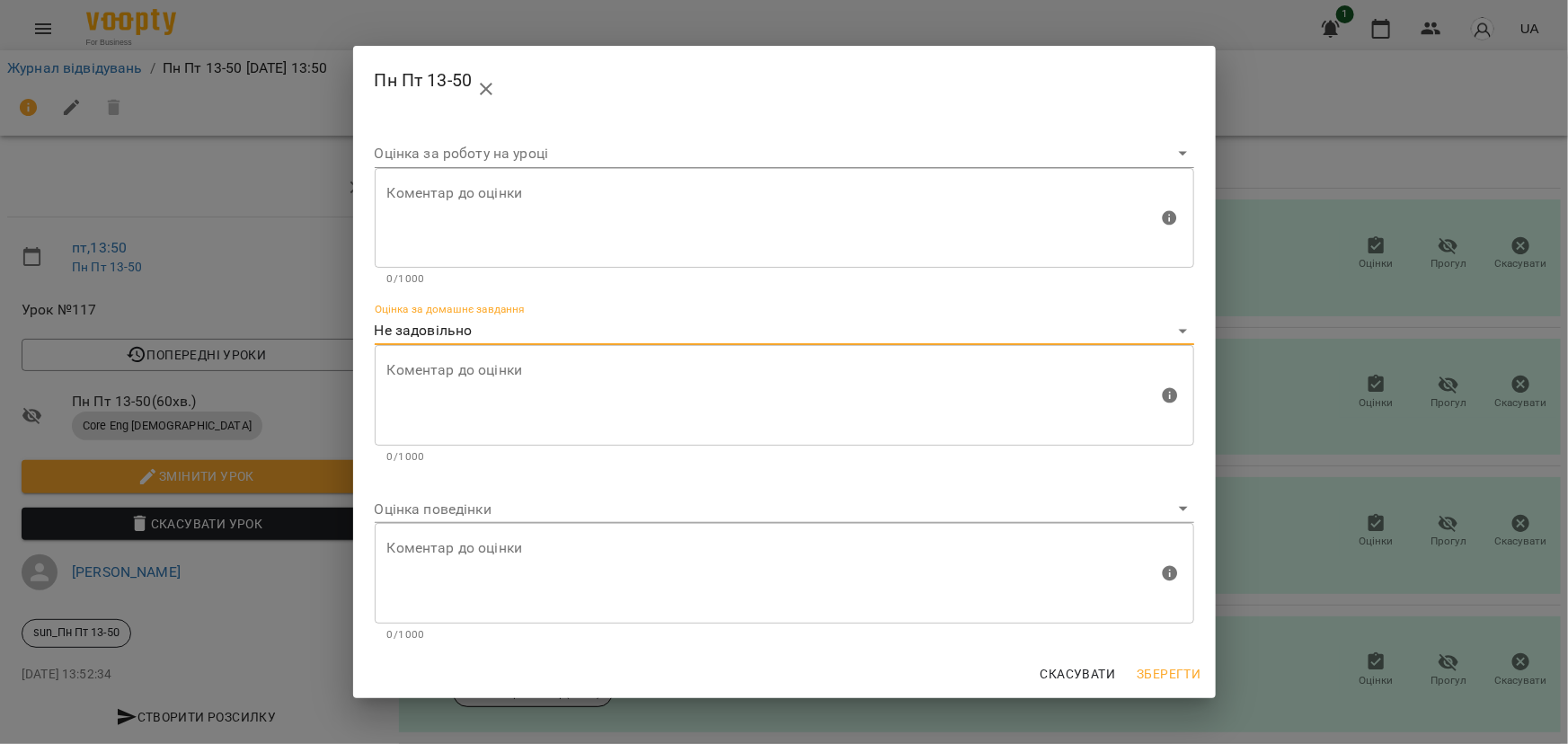
click at [410, 333] on body "For Business 1 UA Журнал відвідувань / Пн Пт 13-50 [DATE] 13:50 пт , 13:50 Пн П…" at bounding box center [784, 377] width 1568 height 755
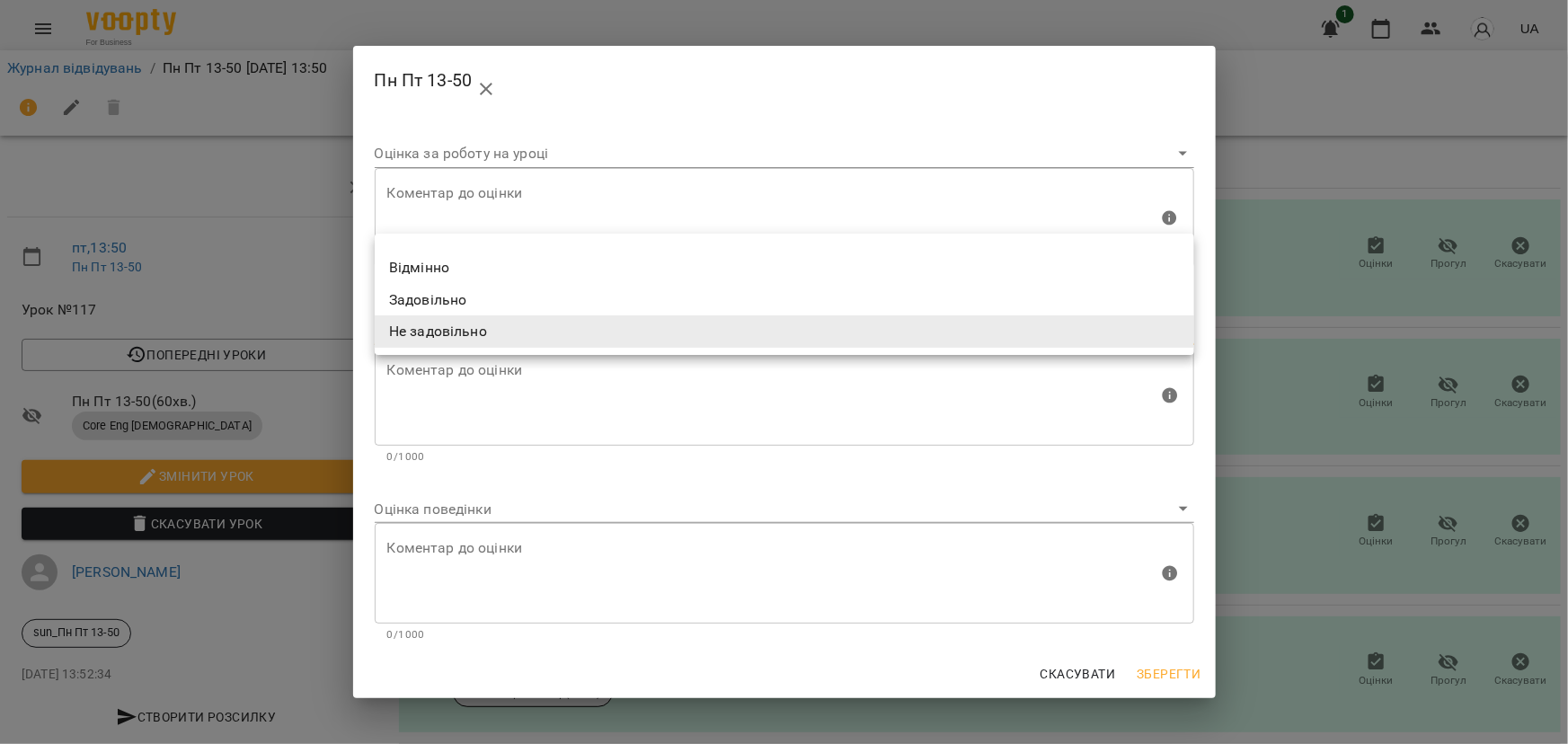
click at [416, 270] on li "Відмінно" at bounding box center [785, 267] width 820 height 32
type input "*********"
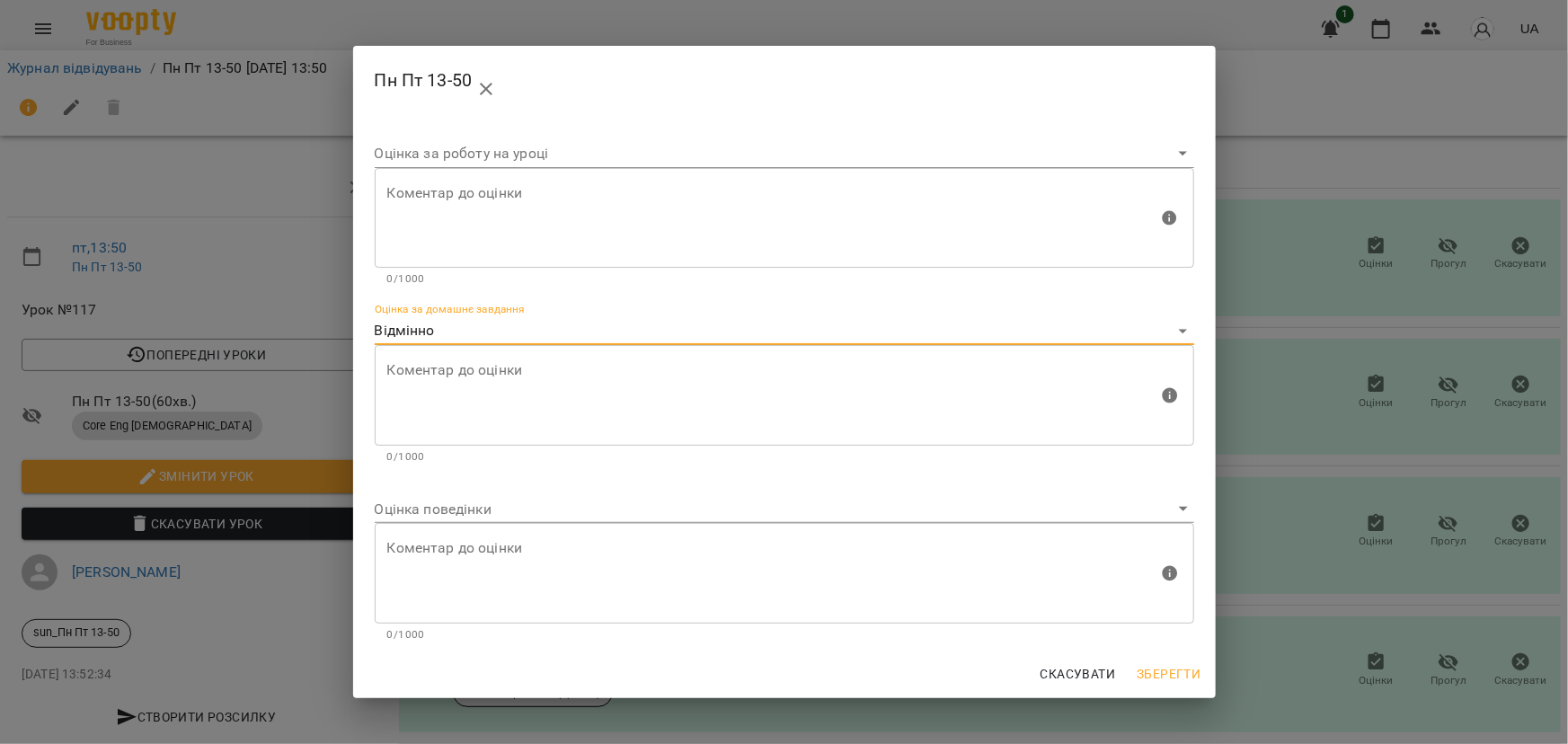
click at [401, 504] on body "For Business 1 UA Журнал відвідувань / Пн Пт 13-50 [DATE] 13:50 пт , 13:50 Пн П…" at bounding box center [784, 377] width 1568 height 755
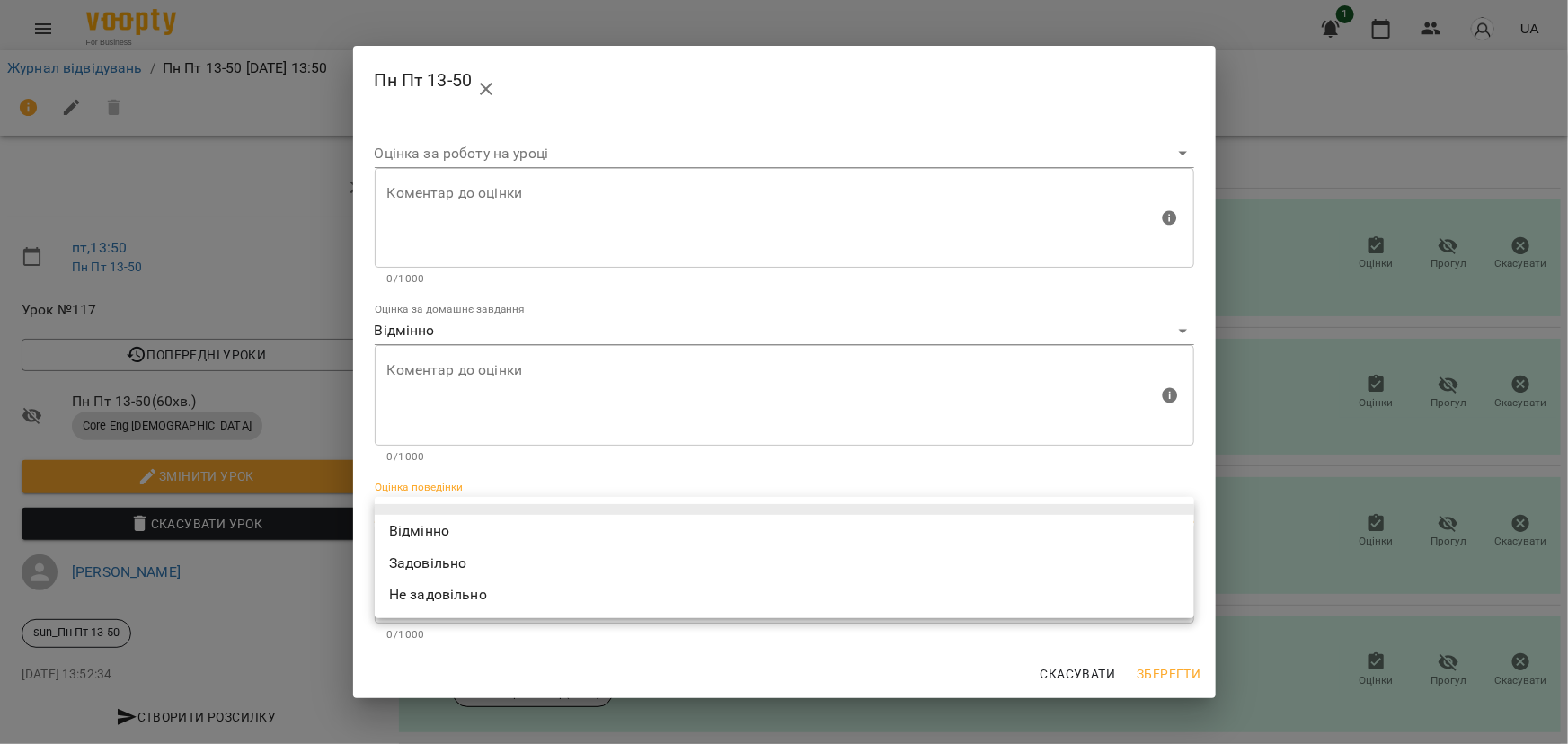
click at [399, 517] on li "Відмінно" at bounding box center [785, 531] width 820 height 32
type input "*********"
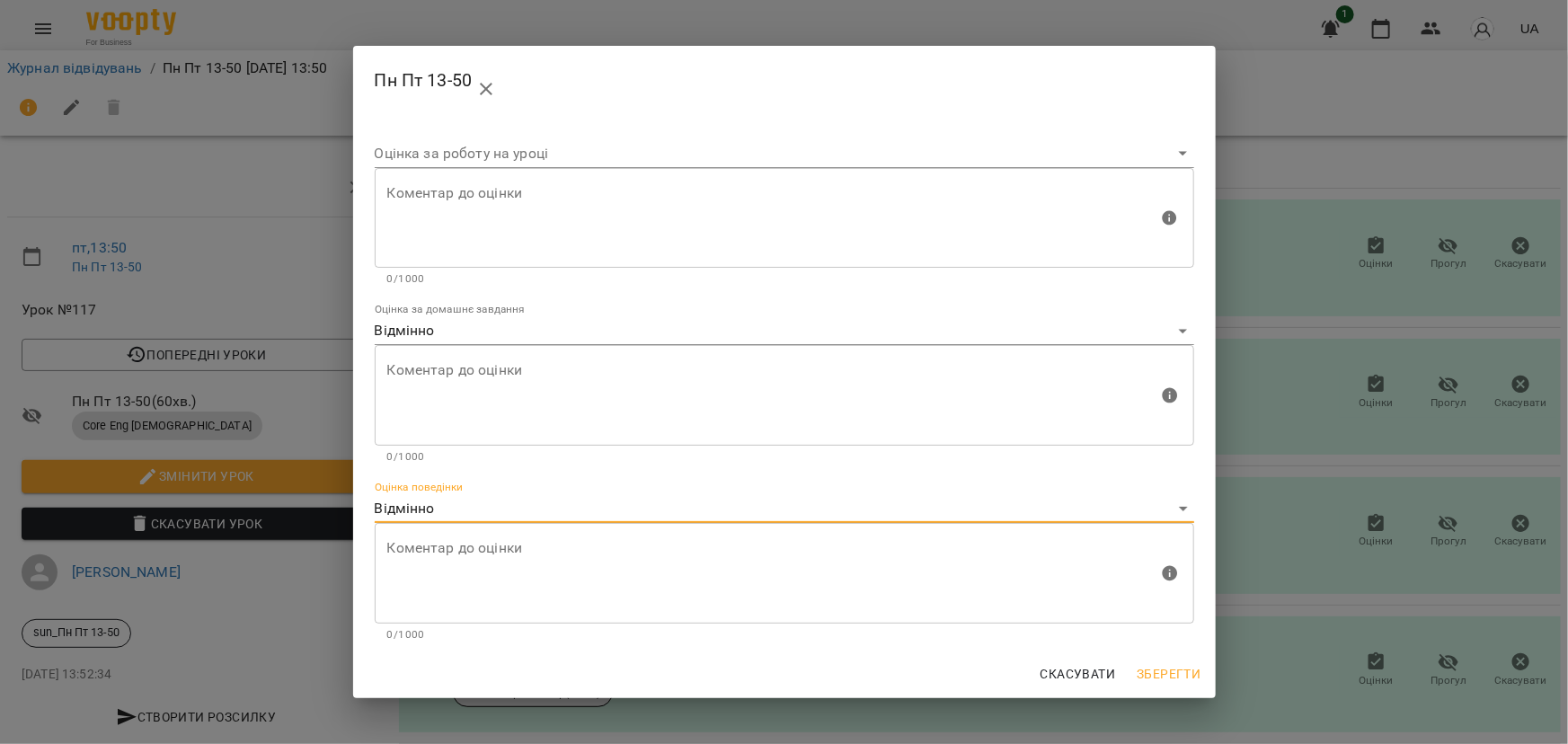
click at [1167, 673] on span "Зберегти" at bounding box center [1168, 674] width 64 height 22
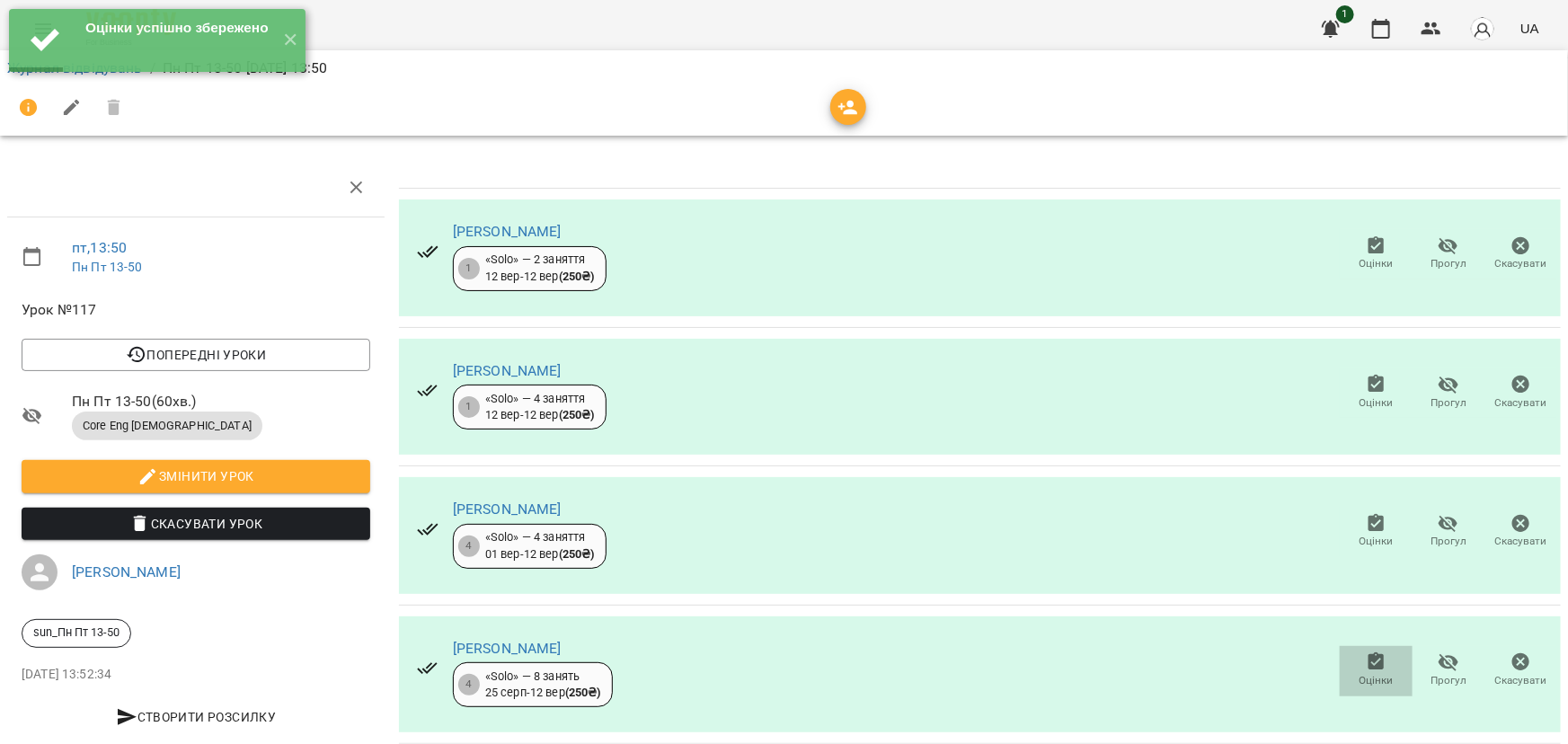
click at [1350, 664] on span "Оцінки" at bounding box center [1376, 670] width 52 height 36
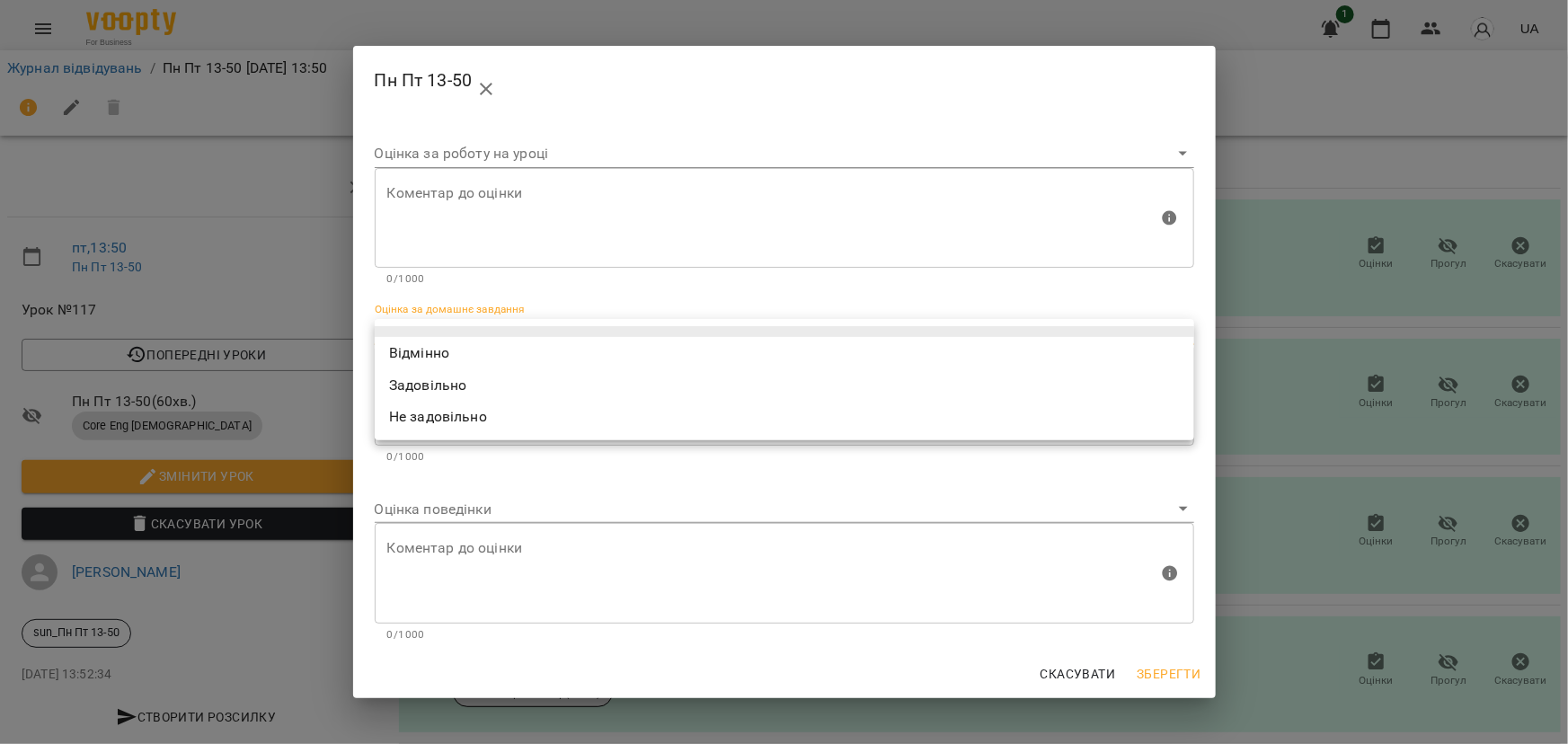
click at [439, 337] on body "For Business 1 UA Журнал відвідувань / Пн Пт 13-50 [DATE] 13:50 пт , 13:50 Пн П…" at bounding box center [784, 377] width 1568 height 755
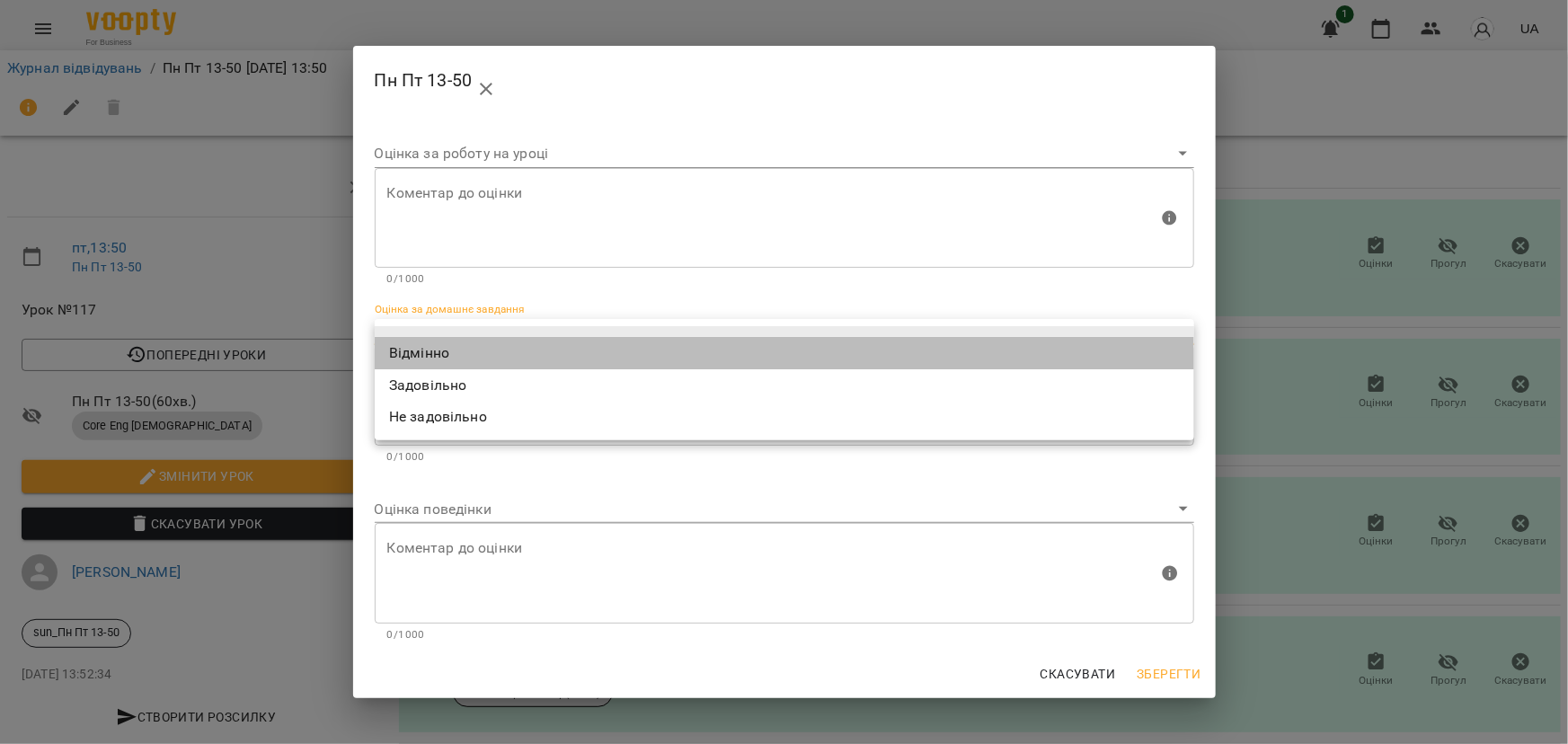
click at [395, 358] on li "Відмінно" at bounding box center [785, 353] width 820 height 32
type input "*********"
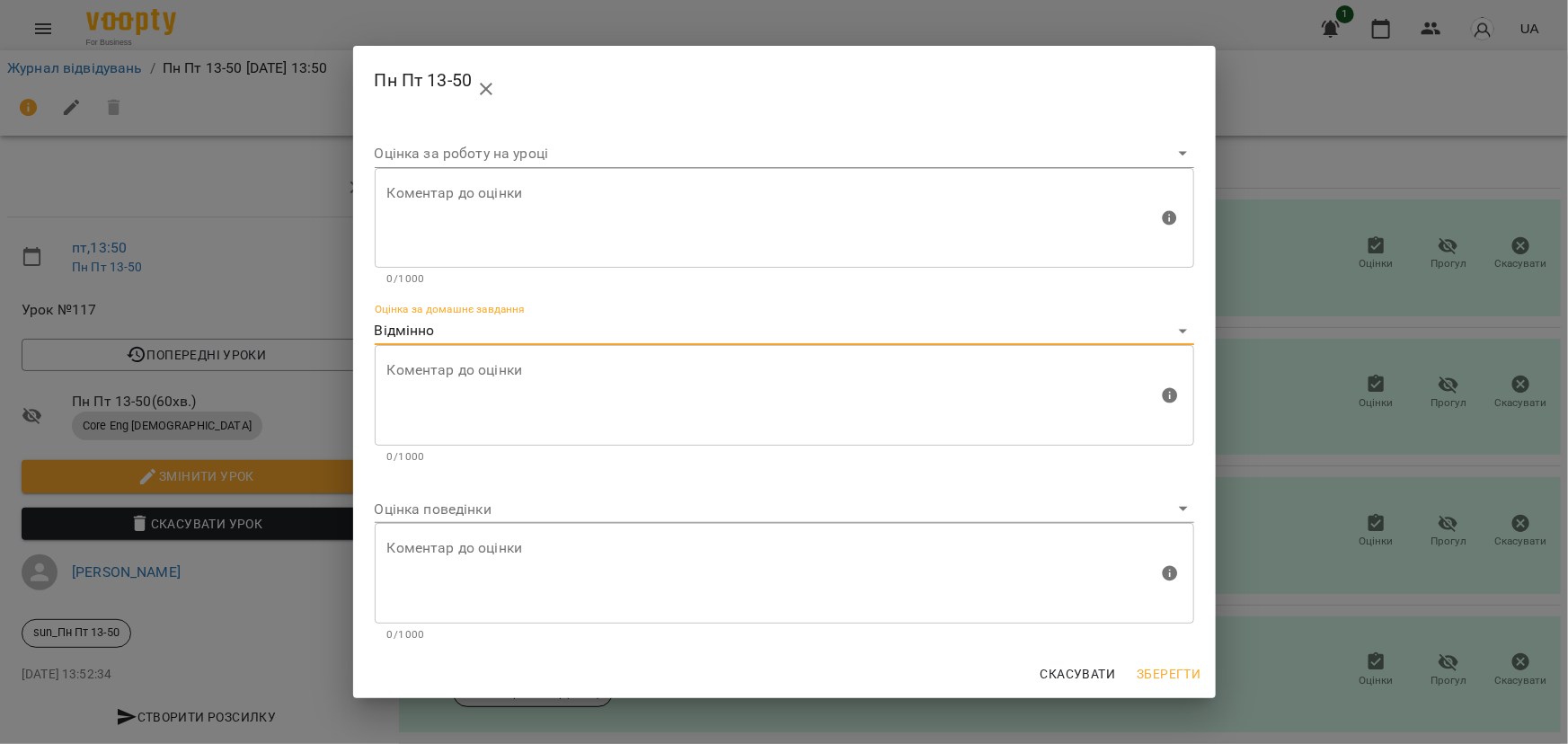
click at [394, 512] on body "For Business 1 UA Журнал відвідувань / Пн Пт 13-50 [DATE] 13:50 пт , 13:50 Пн П…" at bounding box center [784, 377] width 1568 height 755
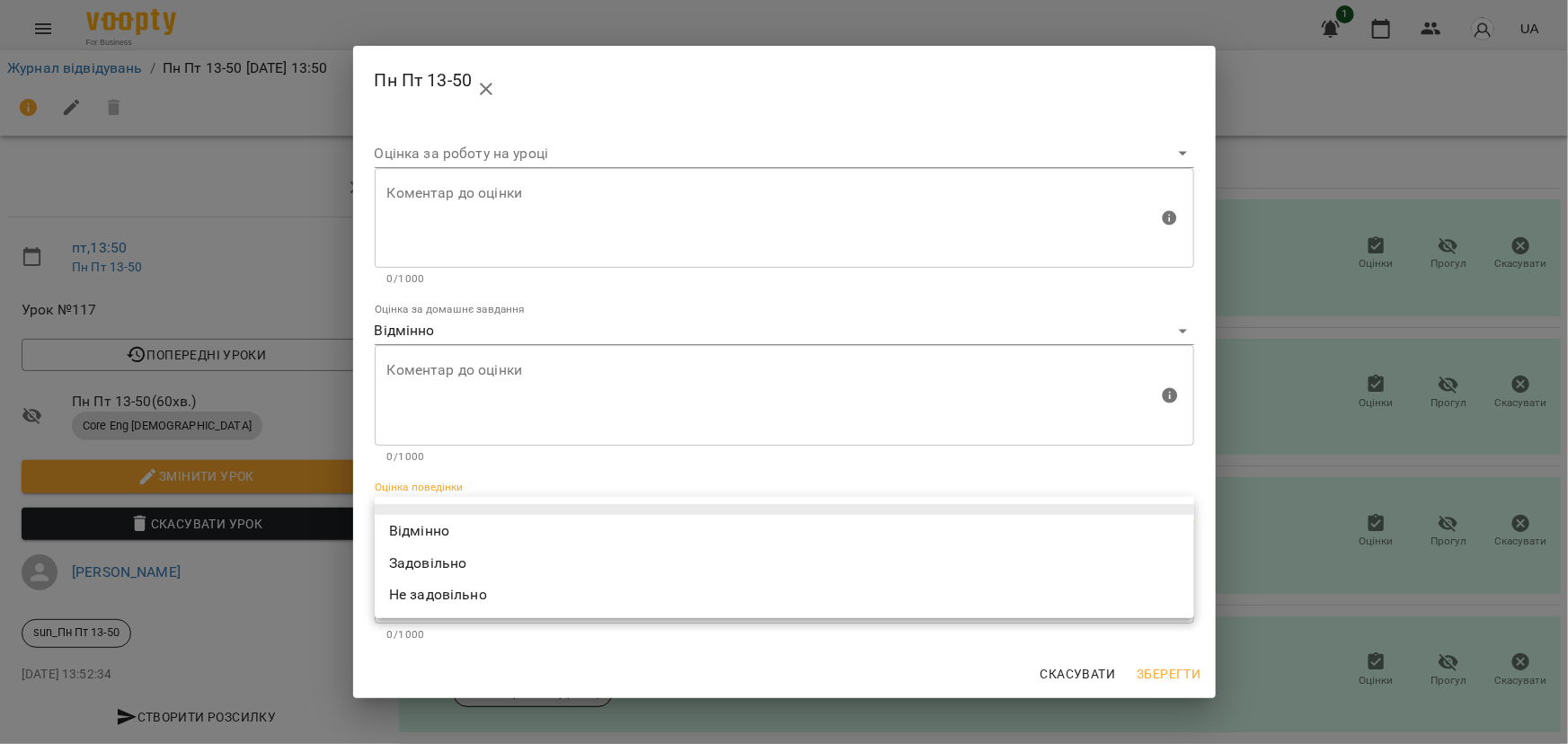
click at [398, 533] on li "Відмінно" at bounding box center [785, 531] width 820 height 32
type input "*********"
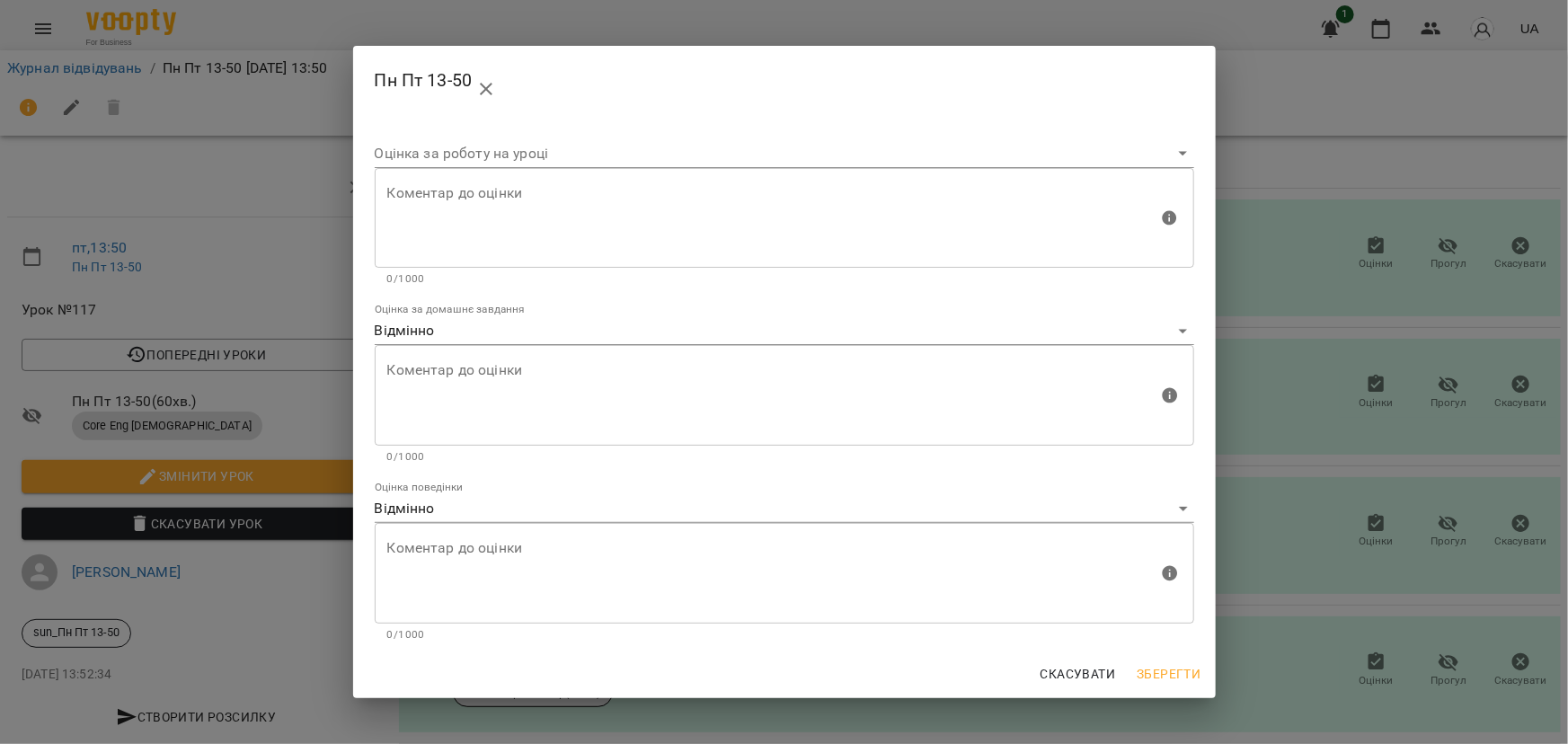
click at [1070, 96] on h2 "Пн Пт 13-50" at bounding box center [785, 82] width 820 height 43
click at [1257, 177] on div "Пн Пт 13-50 Оцінка за роботу на уроці Коментар до оцінки Коментар до оцінки 0/1…" at bounding box center [784, 372] width 1568 height 744
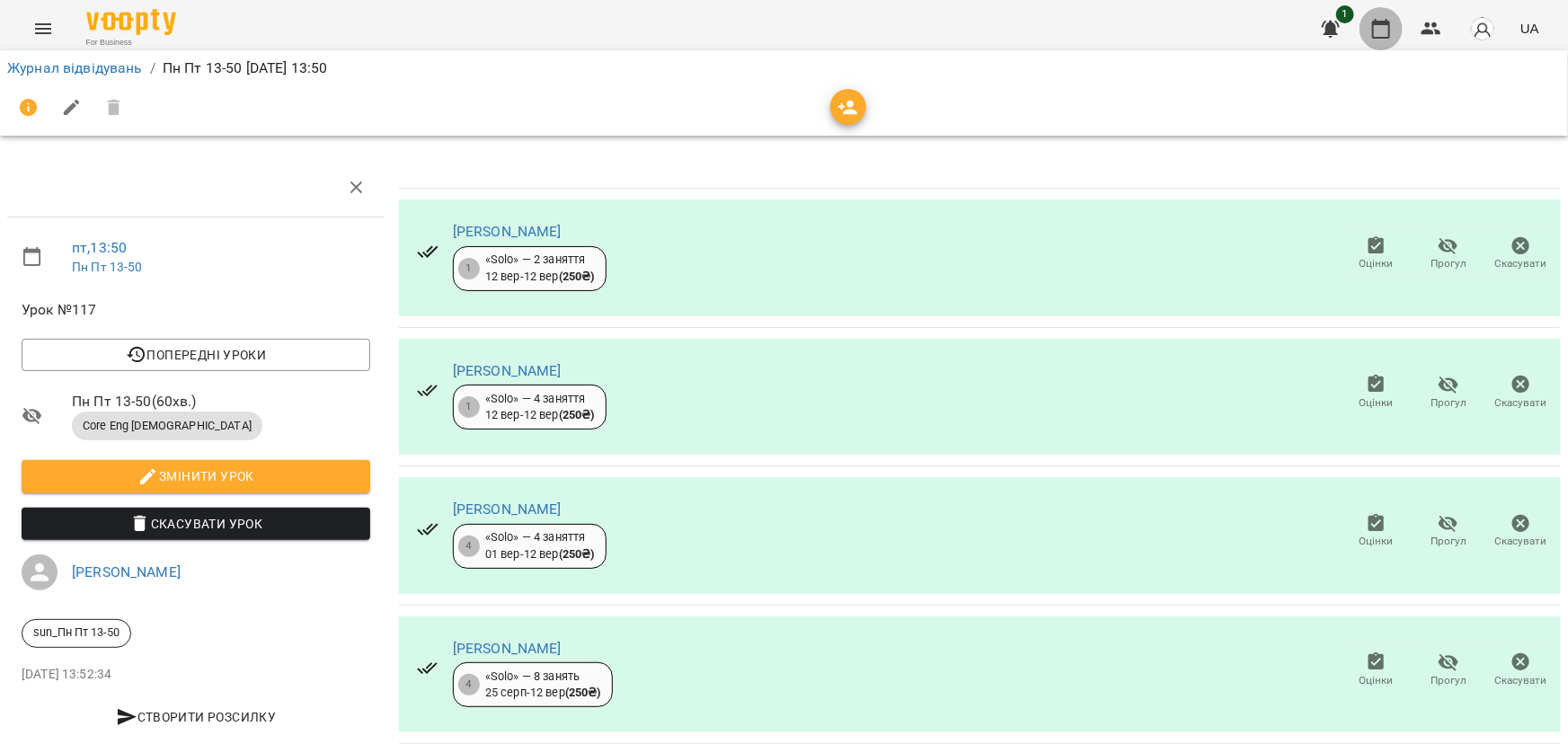
click at [1393, 38] on button "button" at bounding box center [1381, 29] width 43 height 43
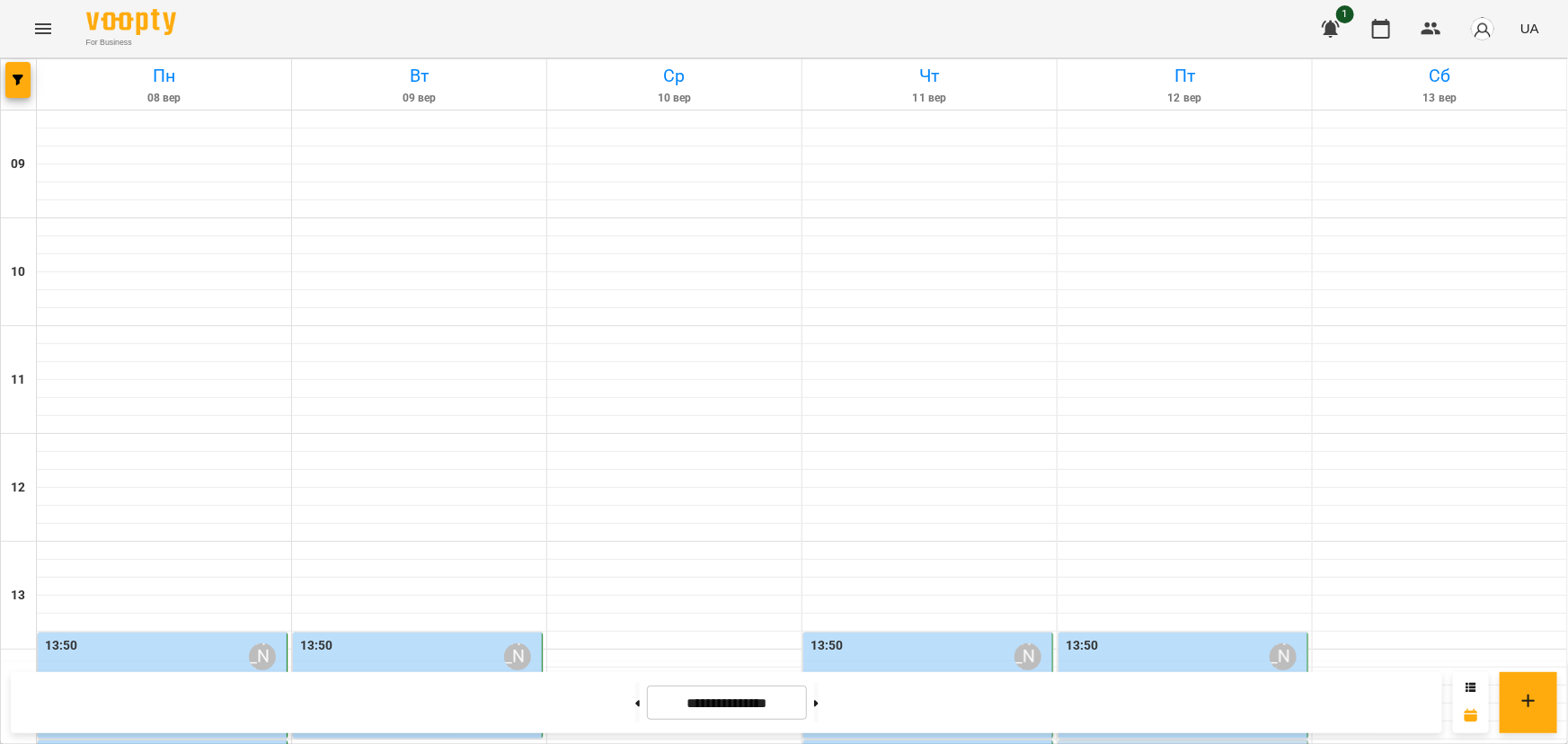
scroll to position [408, 0]
